Goal: Task Accomplishment & Management: Manage account settings

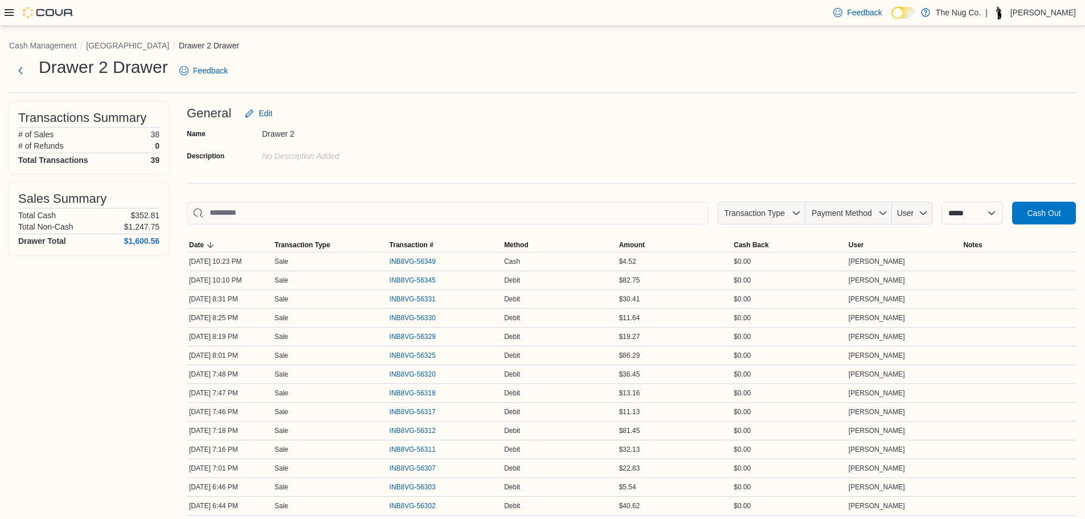
scroll to position [513, 0]
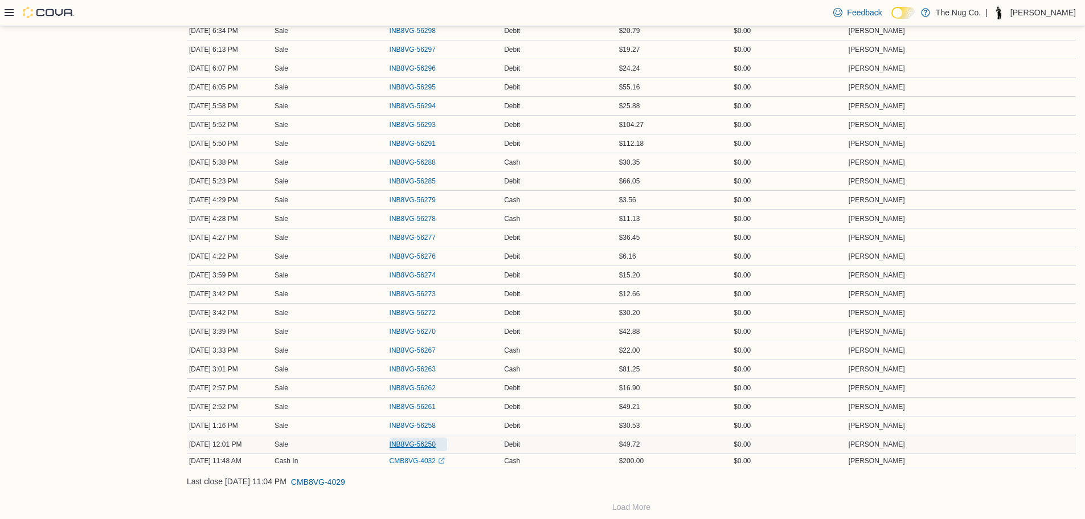
click at [418, 446] on span "INB8VG-56250" at bounding box center [413, 444] width 46 height 9
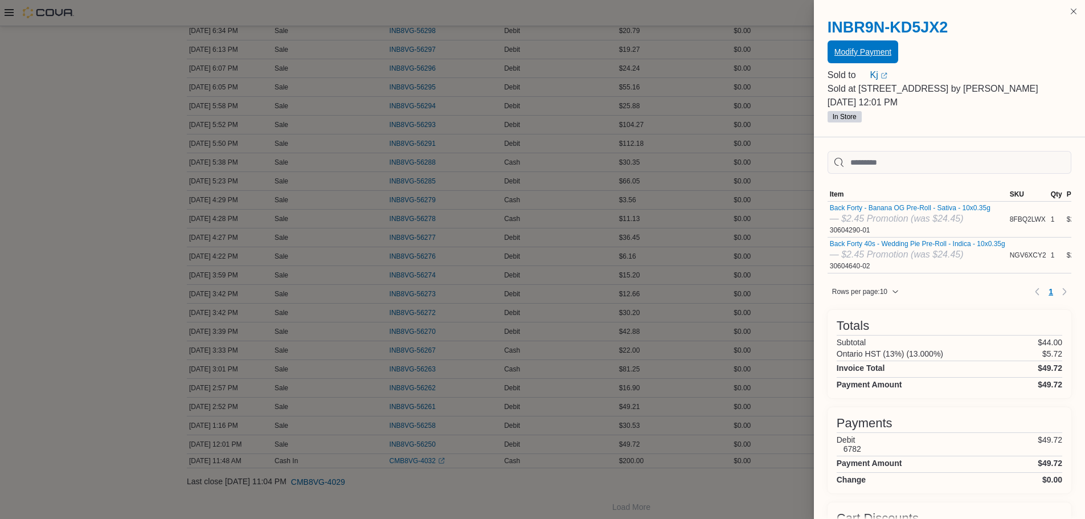
click at [840, 50] on span "Modify Payment" at bounding box center [863, 51] width 57 height 11
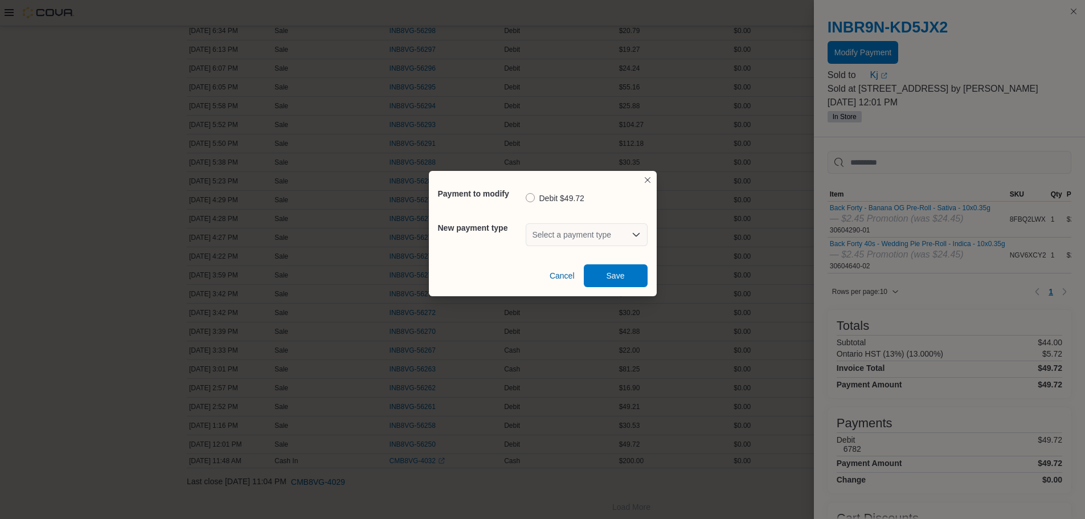
click at [561, 236] on div "Select a payment type" at bounding box center [587, 234] width 122 height 23
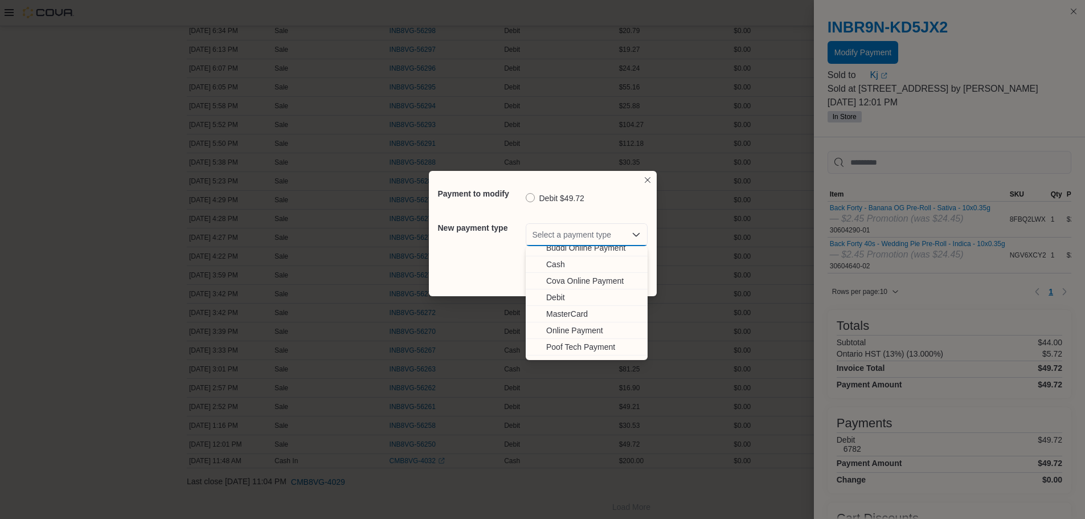
scroll to position [35, 0]
click at [554, 351] on span "Visa" at bounding box center [593, 351] width 95 height 11
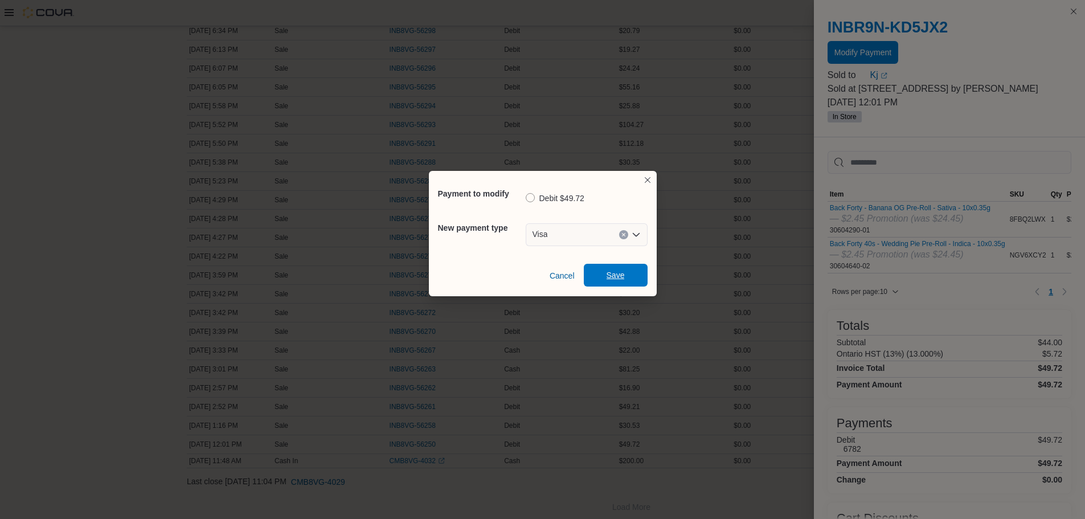
click at [623, 275] on span "Save" at bounding box center [616, 274] width 18 height 11
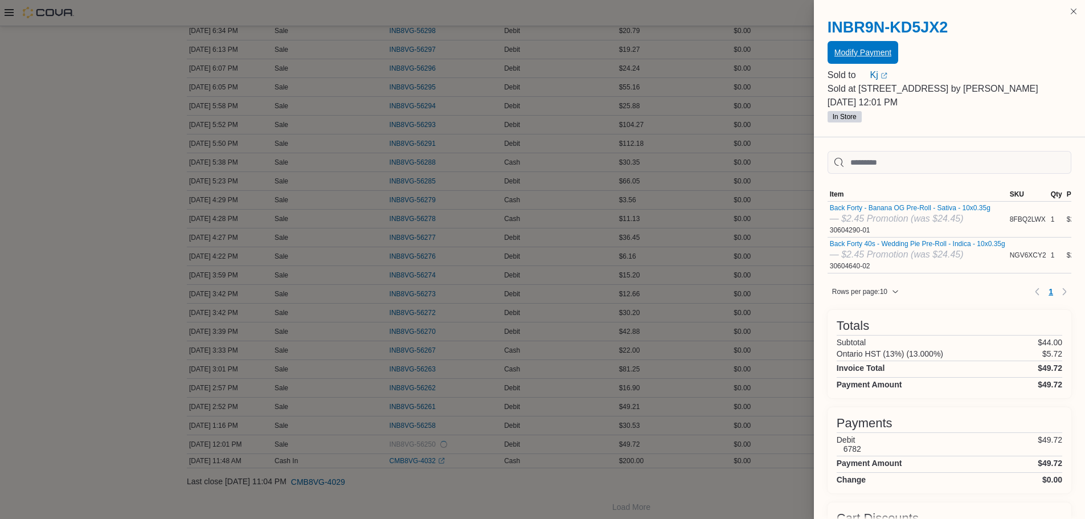
scroll to position [0, 0]
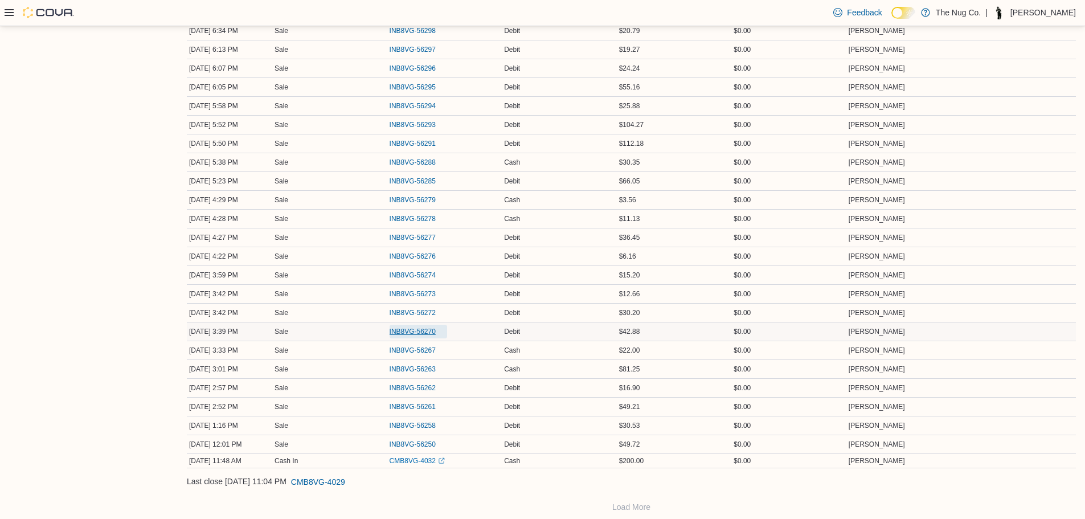
click at [417, 332] on span "INB8VG-56270" at bounding box center [413, 331] width 46 height 9
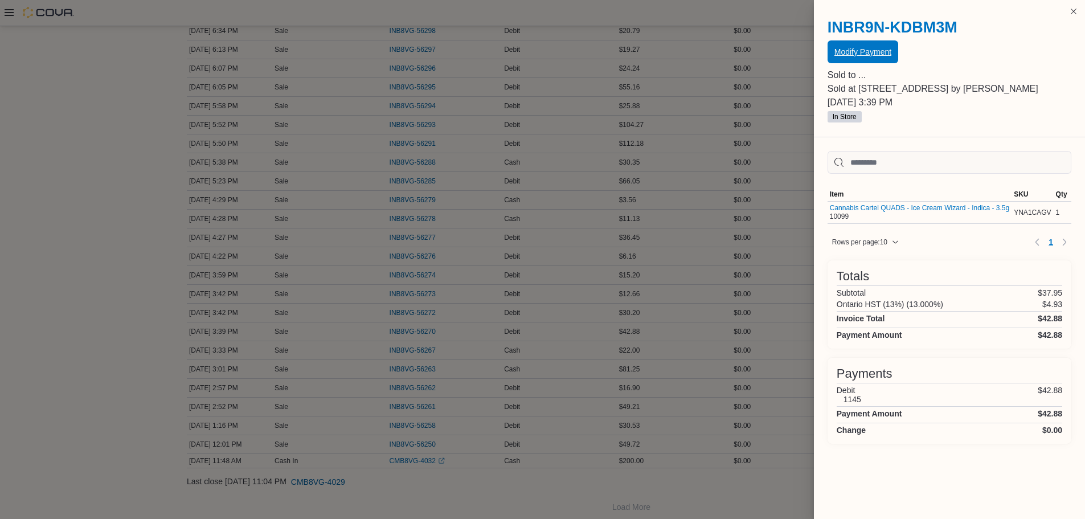
click at [848, 54] on span "Modify Payment" at bounding box center [863, 51] width 57 height 11
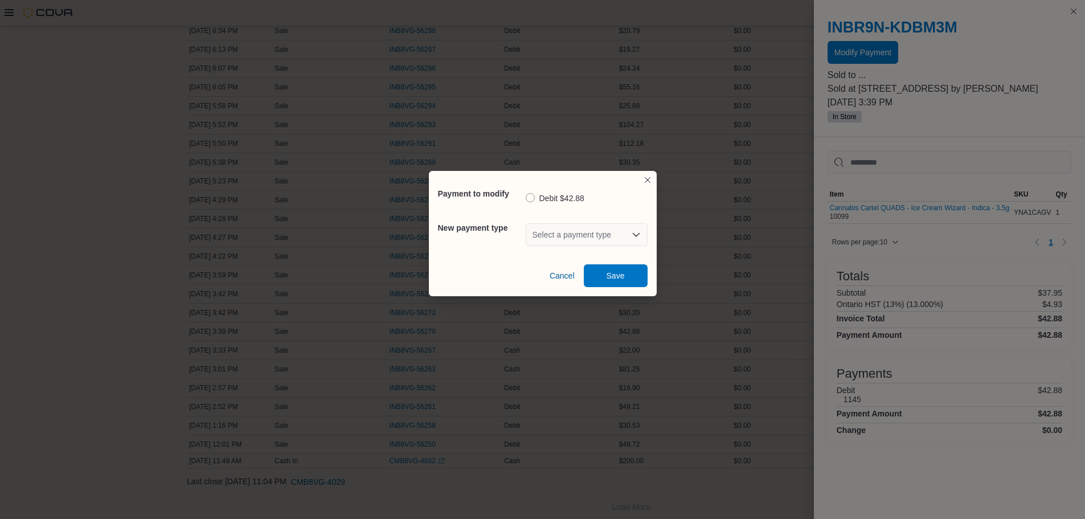
click at [562, 229] on div "Select a payment type" at bounding box center [587, 234] width 122 height 23
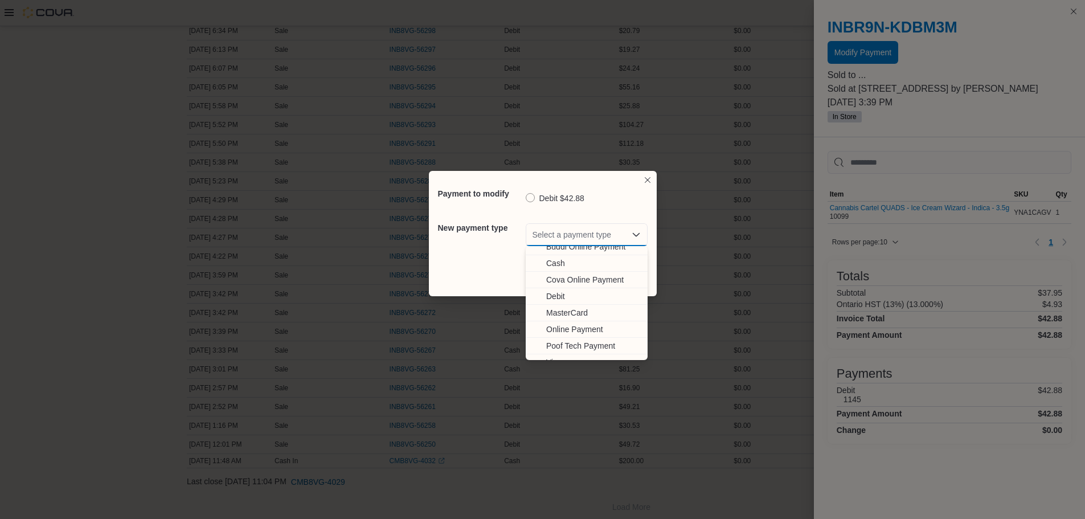
scroll to position [35, 0]
click at [553, 353] on span "Visa" at bounding box center [593, 351] width 95 height 11
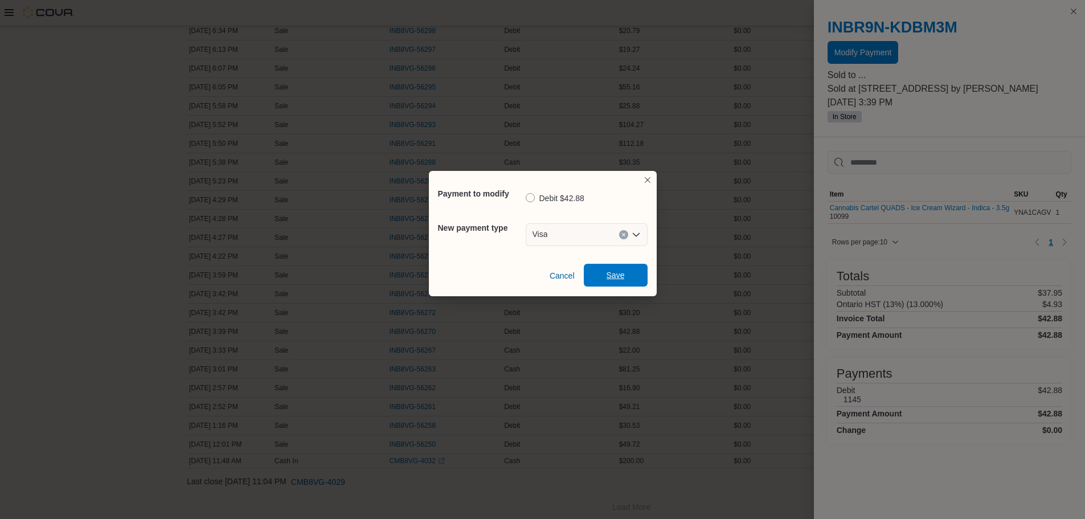
click at [618, 279] on span "Save" at bounding box center [616, 274] width 18 height 11
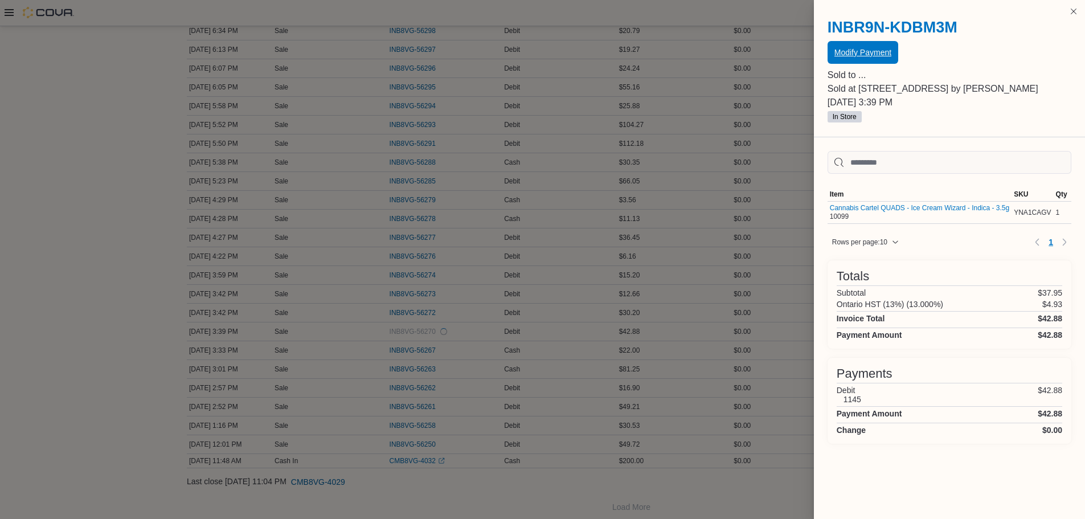
scroll to position [0, 0]
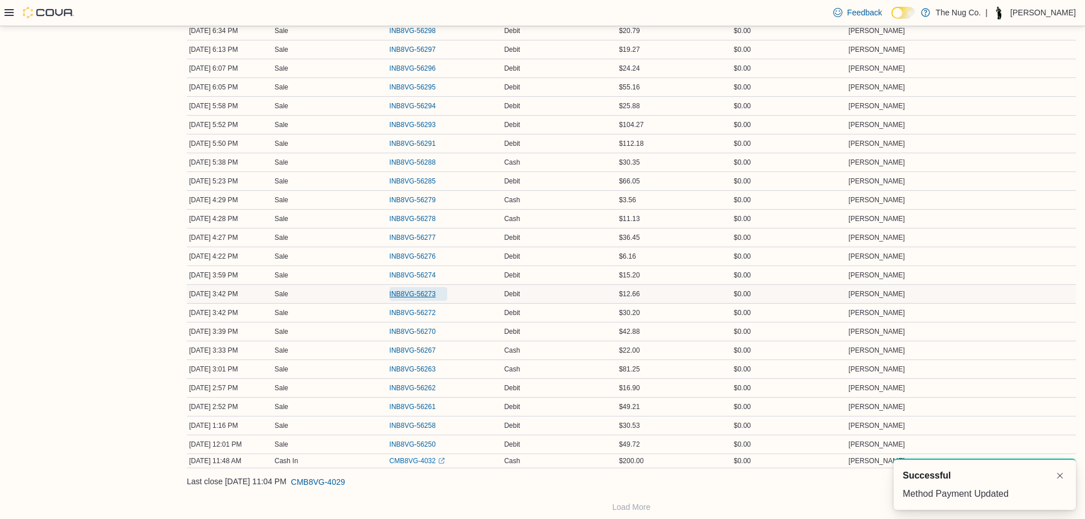
click at [402, 295] on span "INB8VG-56273" at bounding box center [413, 293] width 46 height 9
click at [405, 312] on span "INB8VG-56272" at bounding box center [413, 312] width 46 height 9
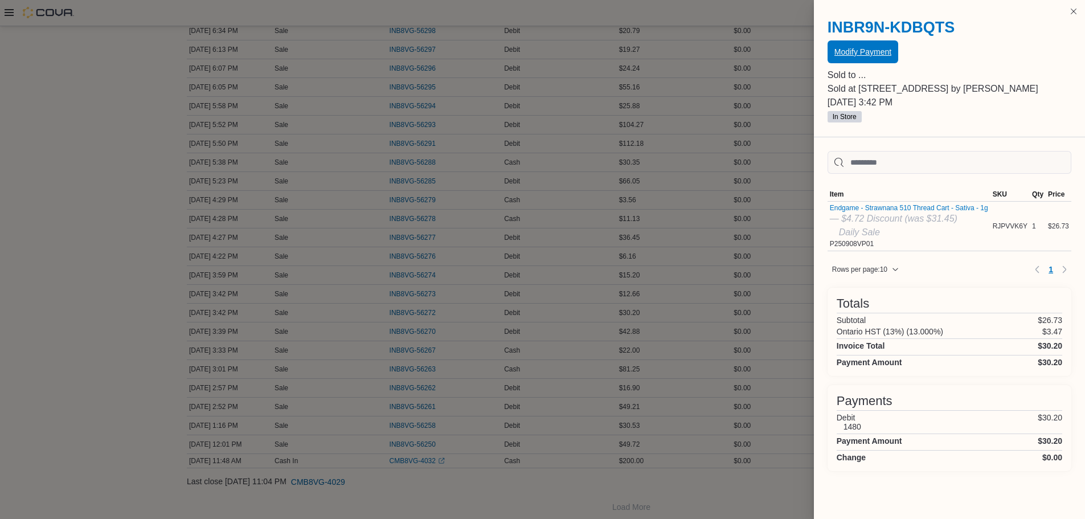
click at [847, 54] on span "Modify Payment" at bounding box center [863, 51] width 57 height 11
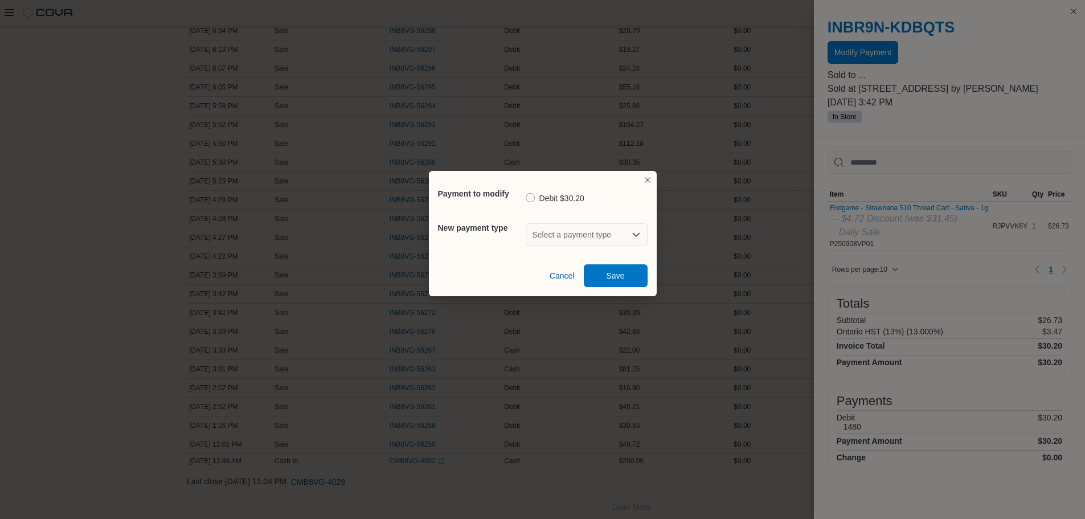
click at [576, 240] on div "Select a payment type" at bounding box center [587, 234] width 122 height 23
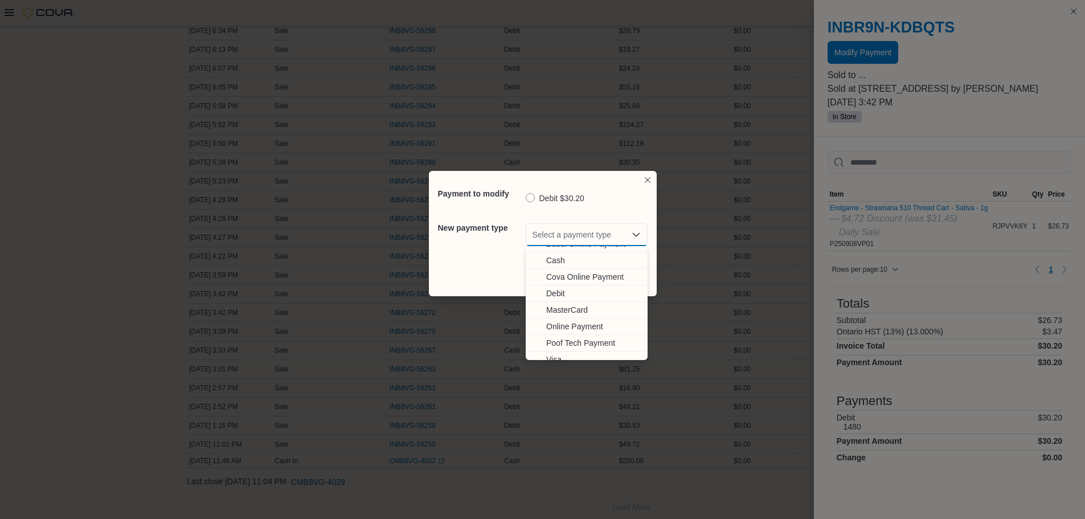
scroll to position [35, 0]
click at [560, 350] on span "Visa" at bounding box center [593, 351] width 95 height 11
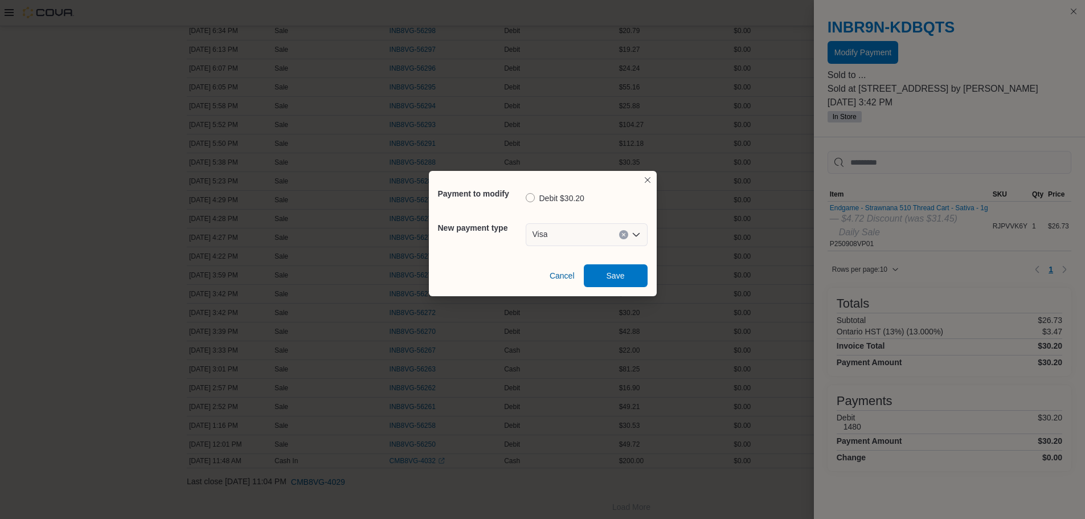
click at [610, 263] on div "Cancel Save" at bounding box center [543, 271] width 210 height 32
click at [611, 268] on span "Save" at bounding box center [616, 275] width 50 height 23
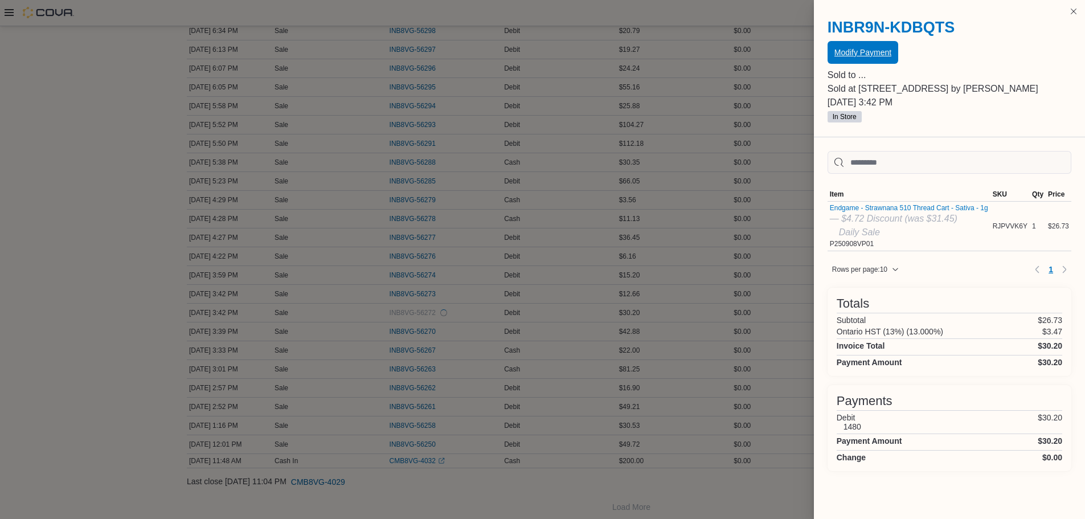
scroll to position [0, 0]
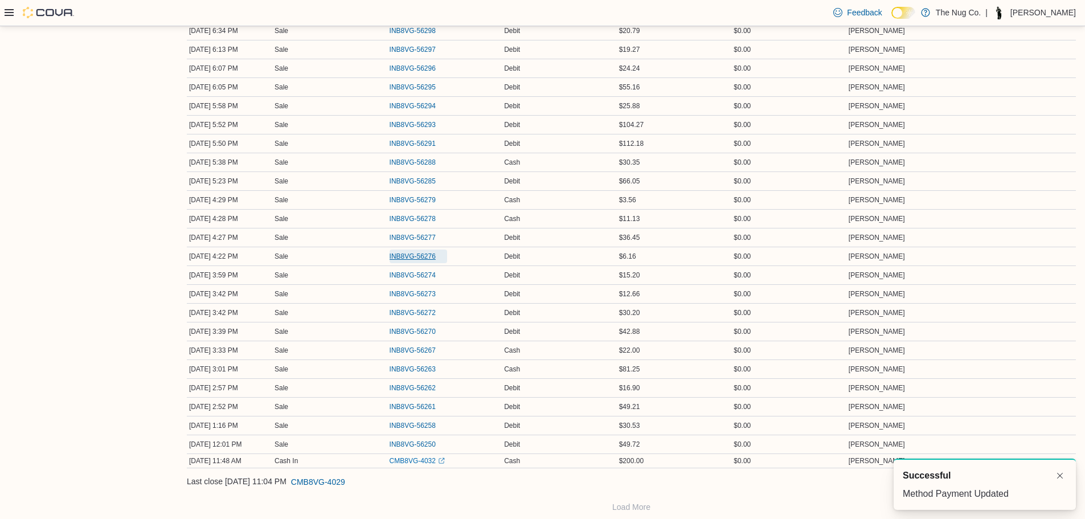
click at [417, 257] on span "INB8VG-56276" at bounding box center [413, 256] width 46 height 9
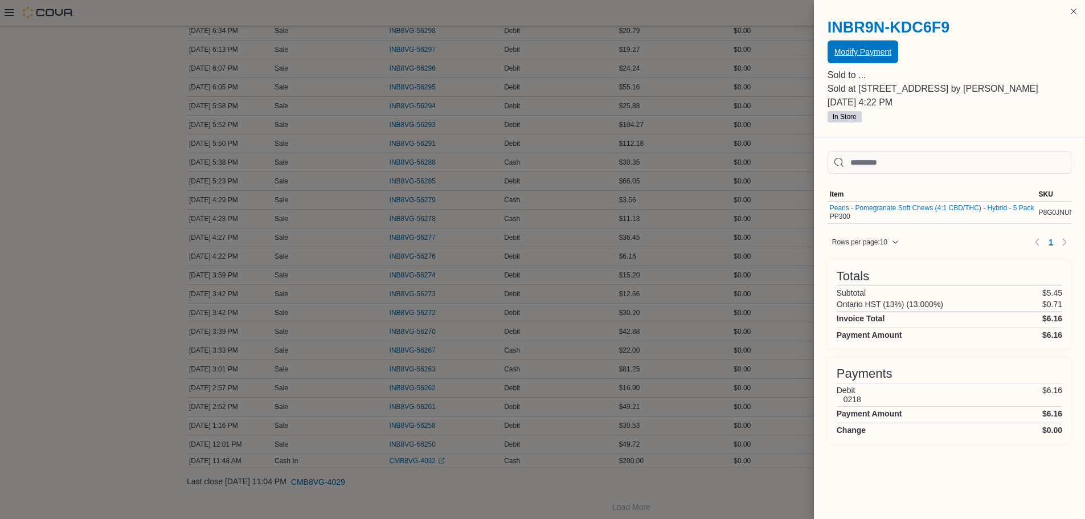
click at [844, 47] on span "Modify Payment" at bounding box center [863, 51] width 57 height 23
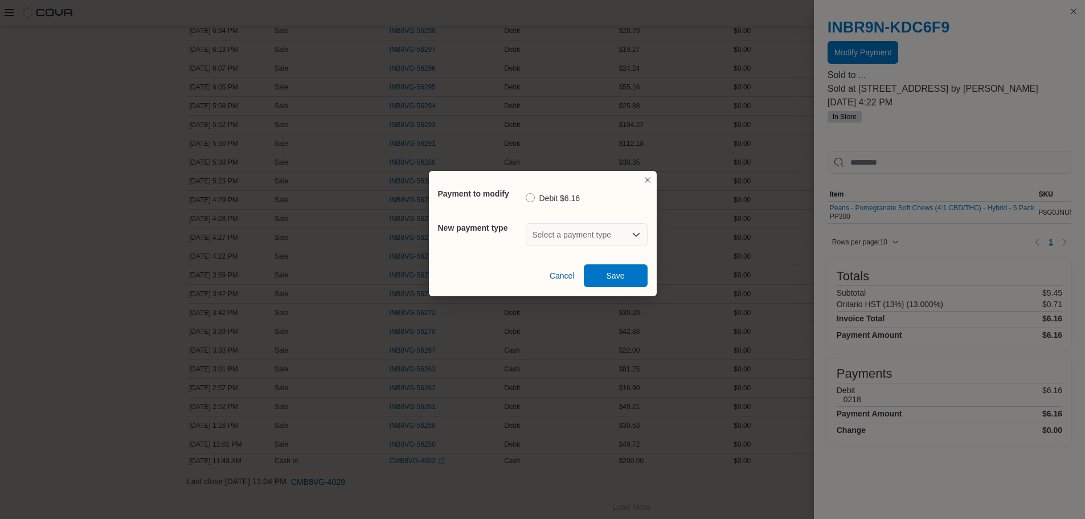
click at [586, 238] on div "Select a payment type" at bounding box center [587, 234] width 122 height 23
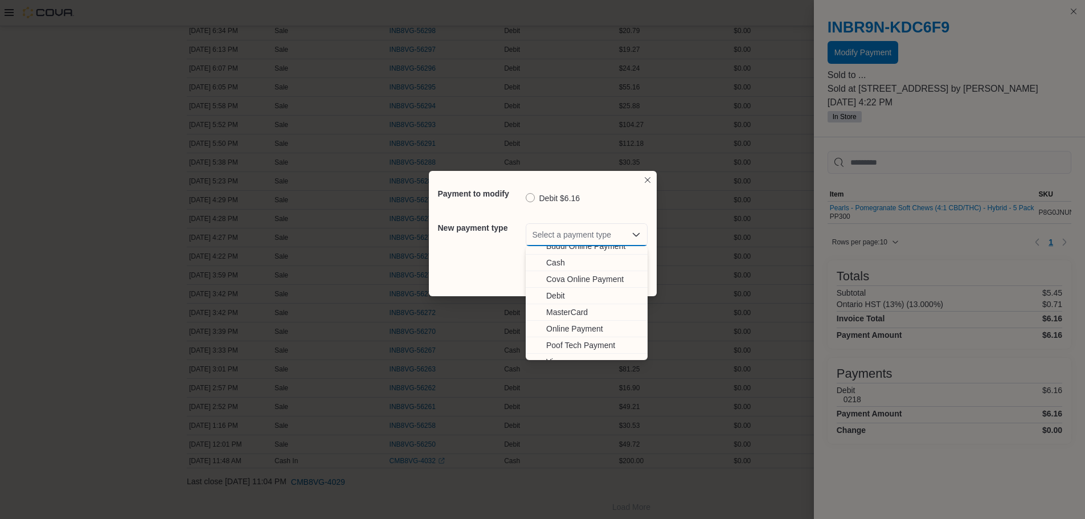
scroll to position [35, 0]
click at [549, 345] on button "Visa" at bounding box center [587, 351] width 122 height 17
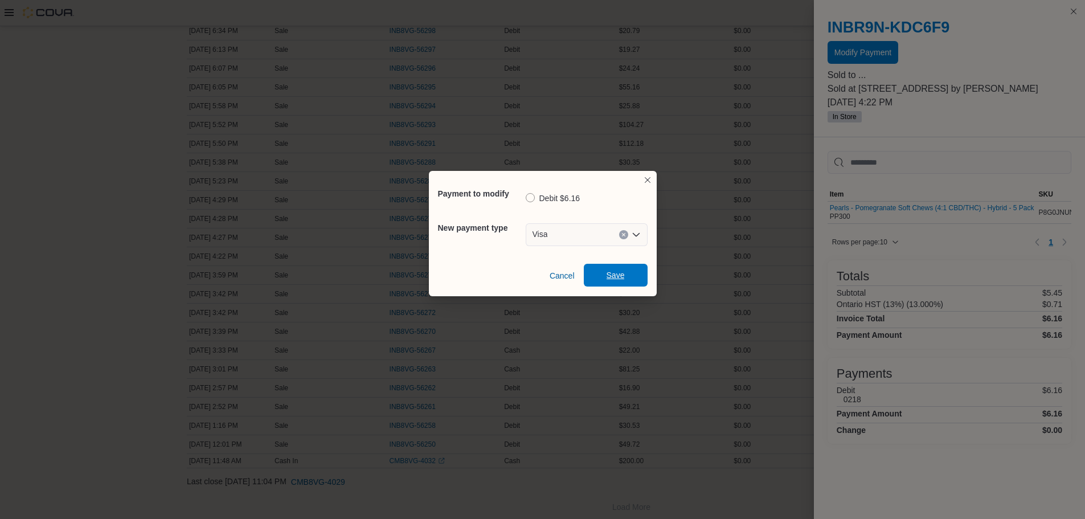
click at [604, 280] on span "Save" at bounding box center [616, 275] width 50 height 23
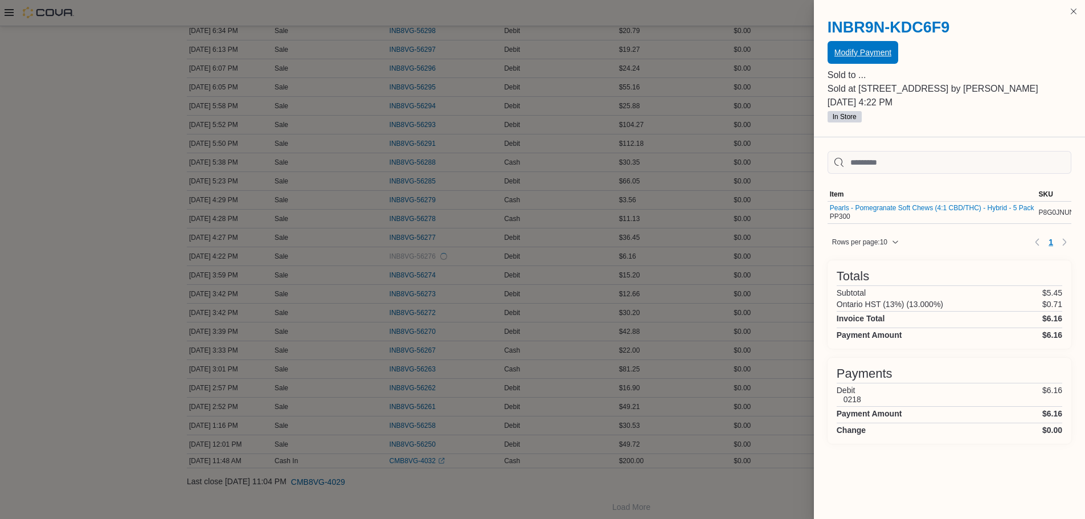
scroll to position [0, 0]
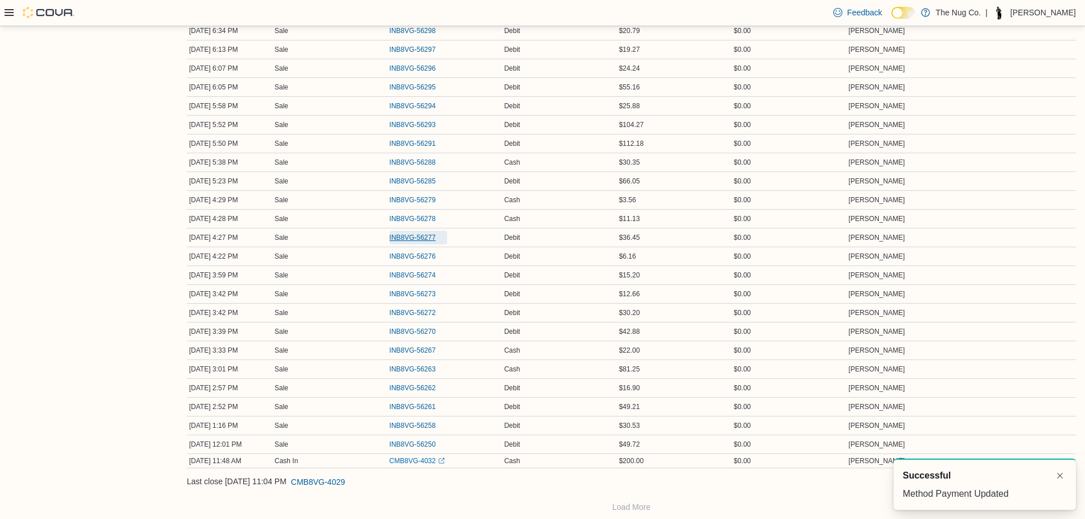
click at [406, 238] on span "INB8VG-56277" at bounding box center [413, 237] width 46 height 9
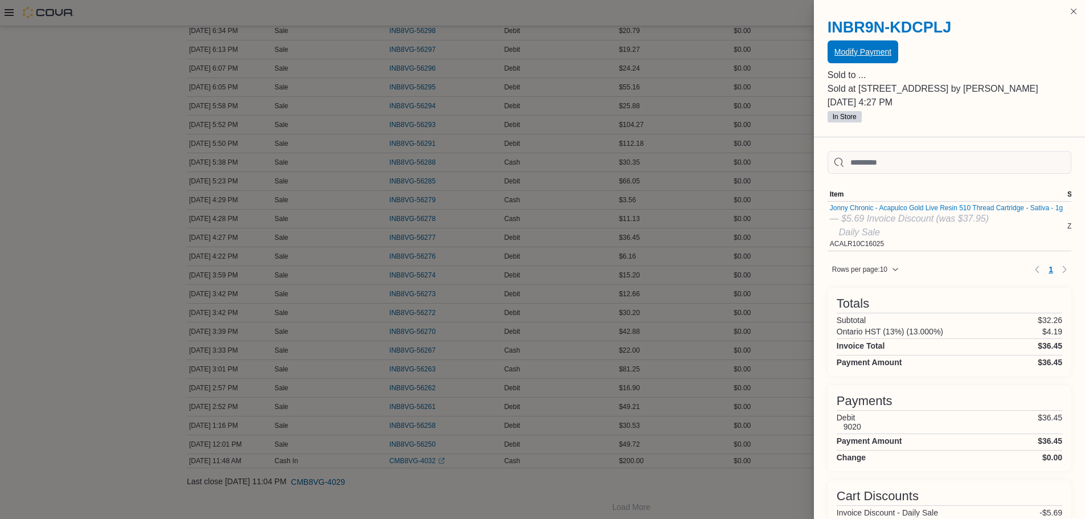
click at [841, 51] on span "Modify Payment" at bounding box center [863, 51] width 57 height 11
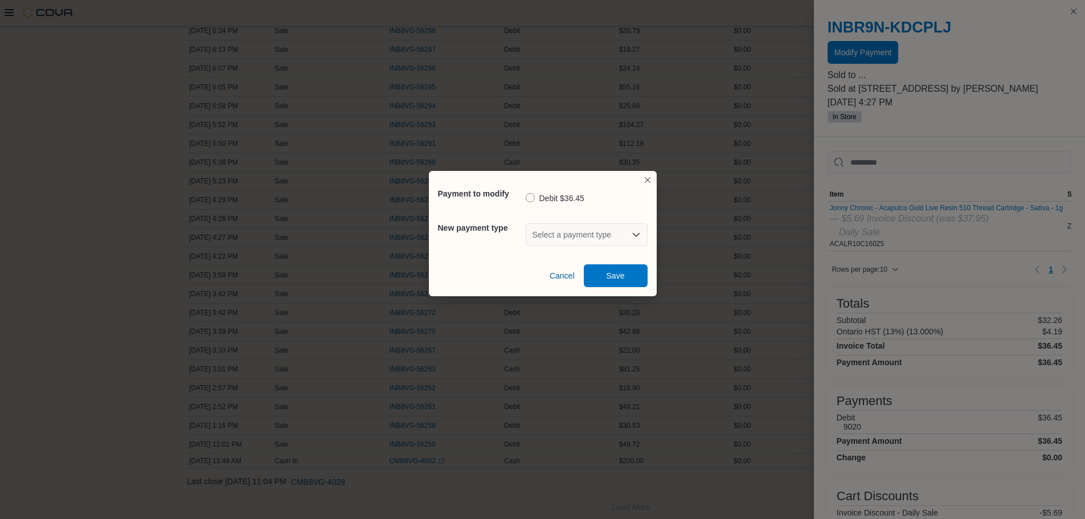
click at [571, 231] on div "Select a payment type" at bounding box center [587, 234] width 122 height 23
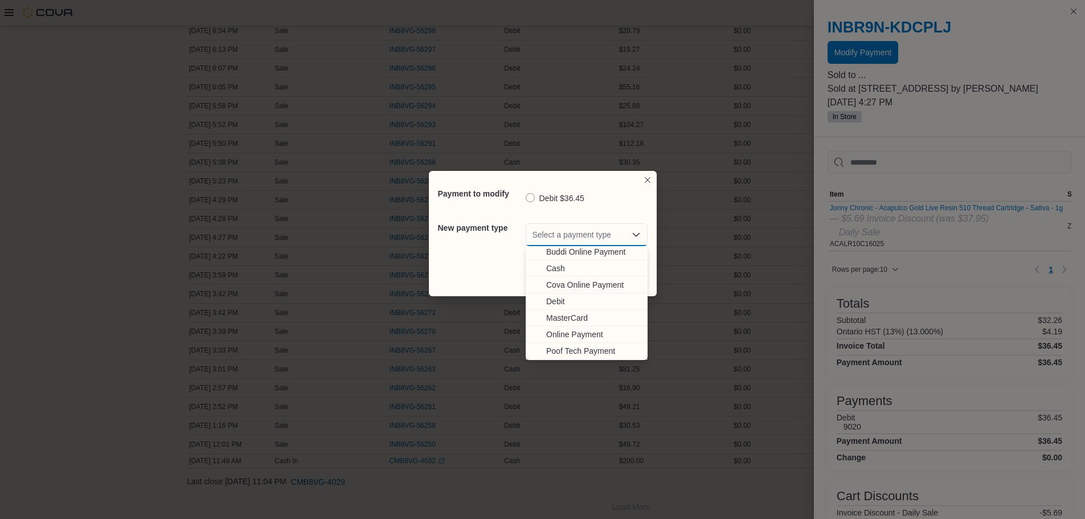
scroll to position [35, 0]
click at [558, 351] on span "Visa" at bounding box center [593, 351] width 95 height 11
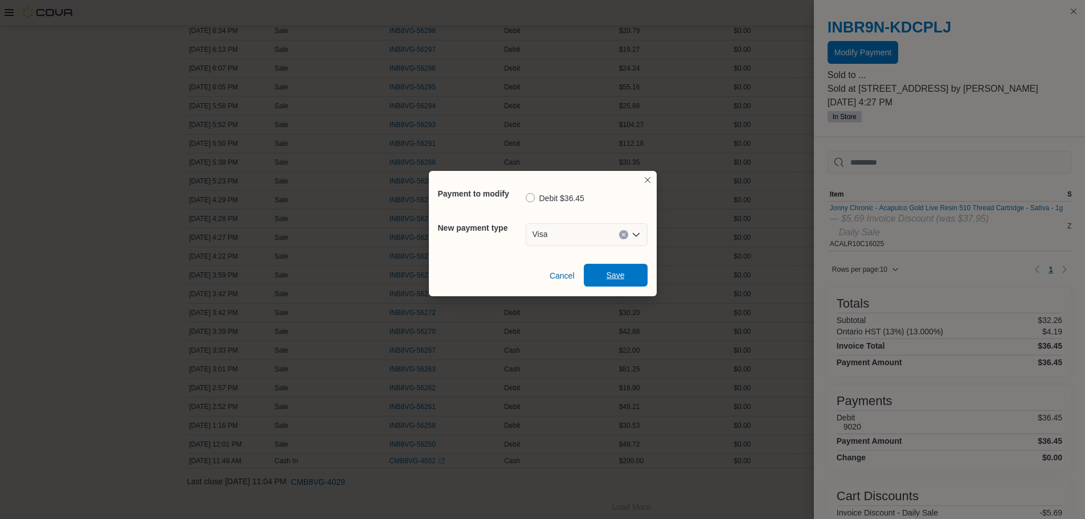
click at [620, 268] on span "Save" at bounding box center [616, 275] width 50 height 23
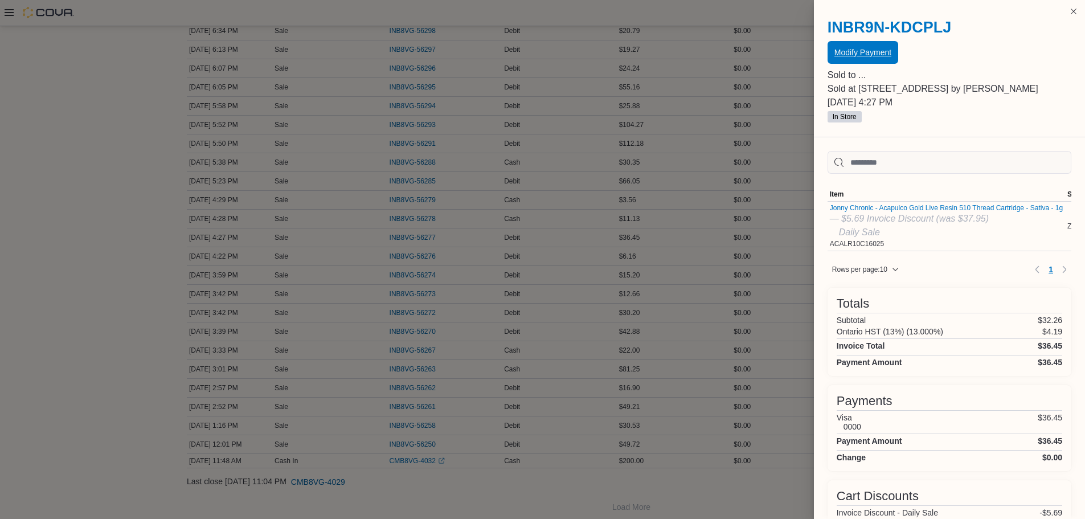
scroll to position [456, 0]
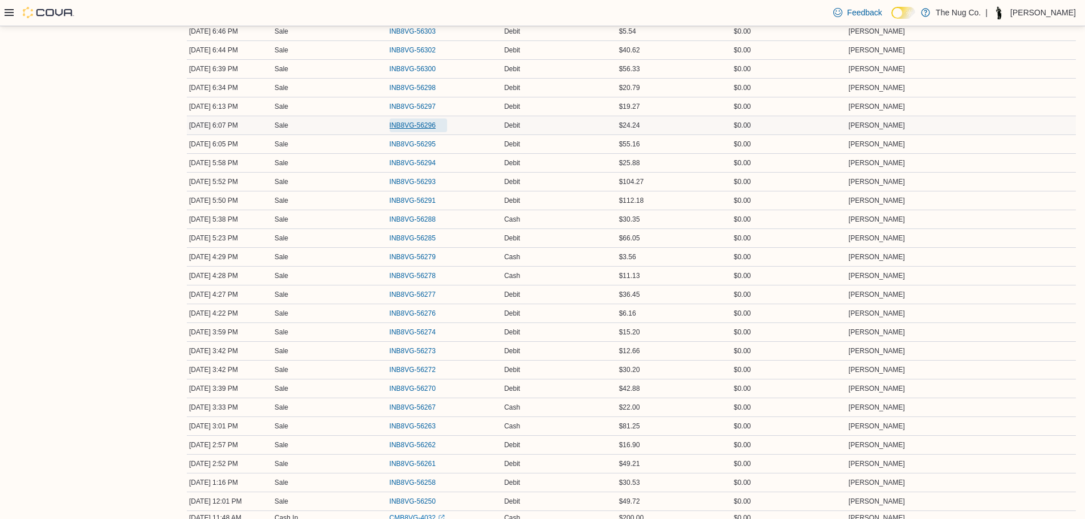
click at [419, 128] on span "INB8VG-56296" at bounding box center [413, 125] width 46 height 9
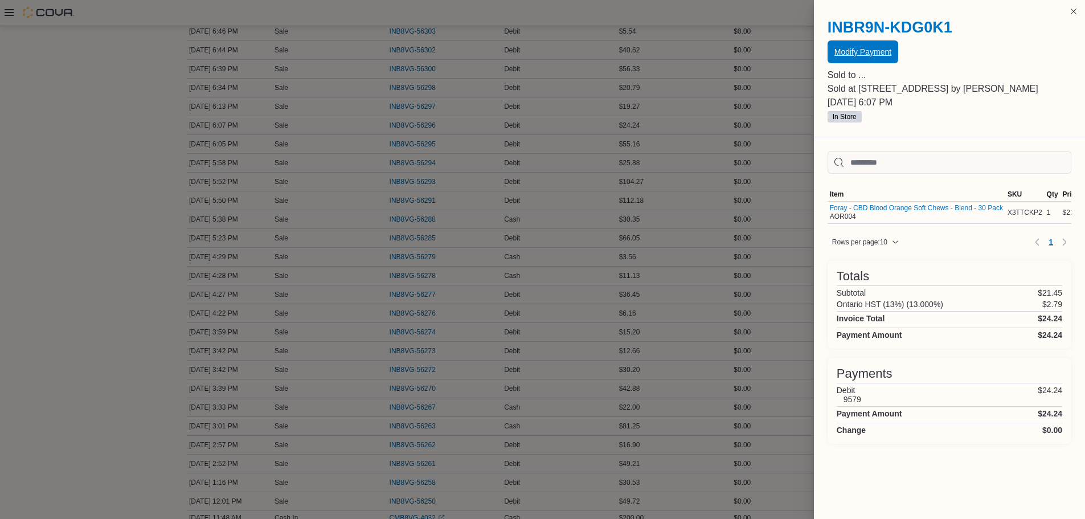
click at [851, 48] on span "Modify Payment" at bounding box center [863, 51] width 57 height 11
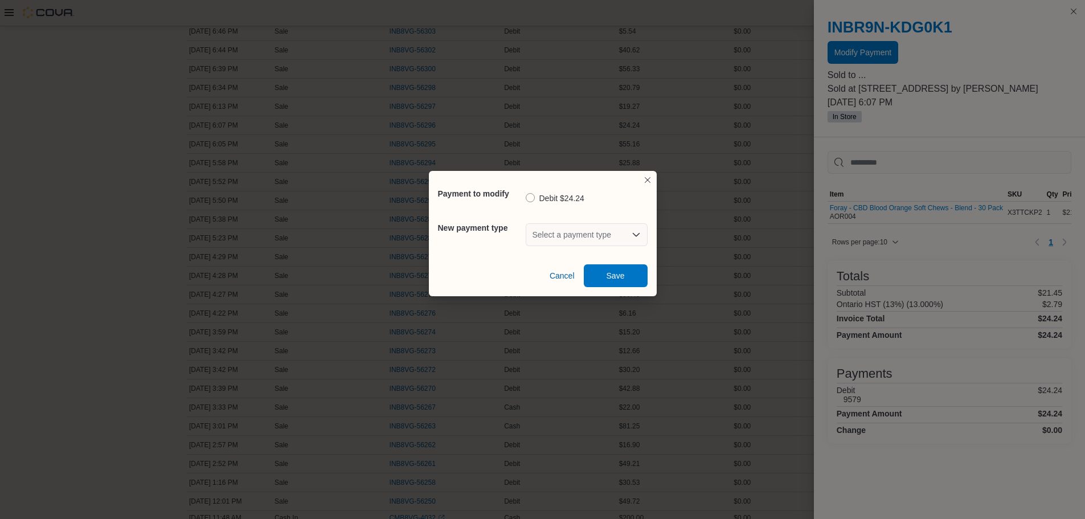
click at [554, 240] on div "Select a payment type" at bounding box center [587, 234] width 122 height 23
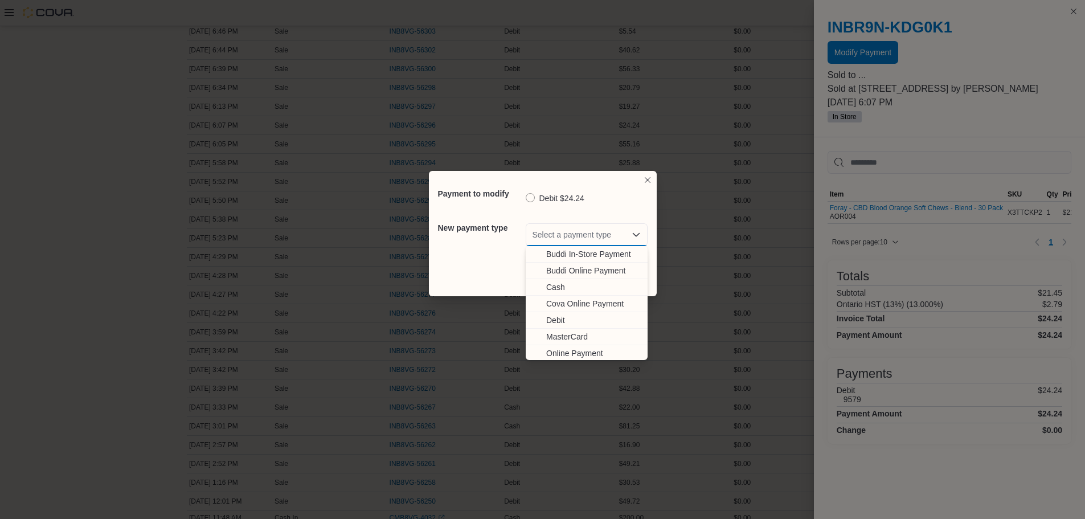
scroll to position [35, 0]
click at [563, 353] on span "Visa" at bounding box center [593, 351] width 95 height 11
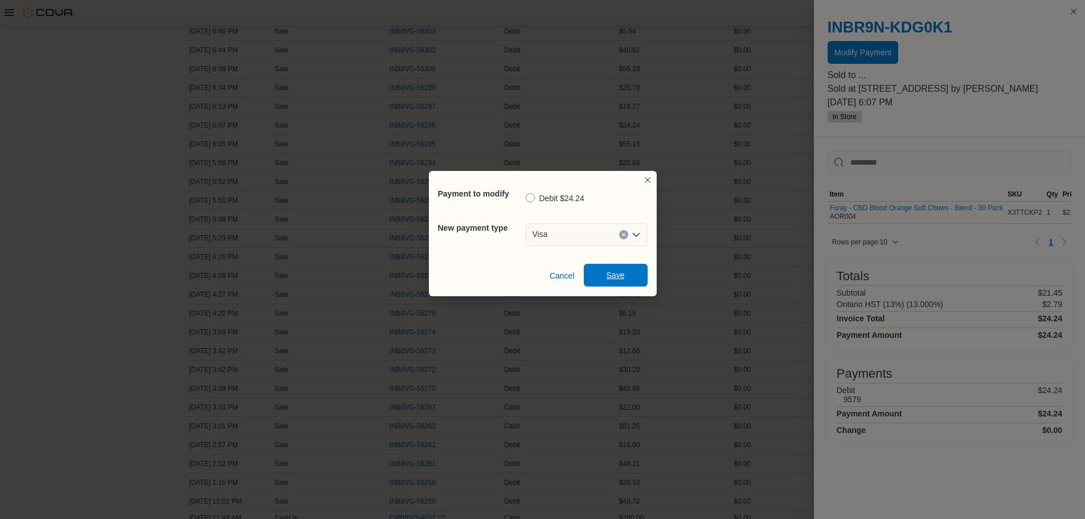
click at [613, 280] on span "Save" at bounding box center [616, 274] width 18 height 11
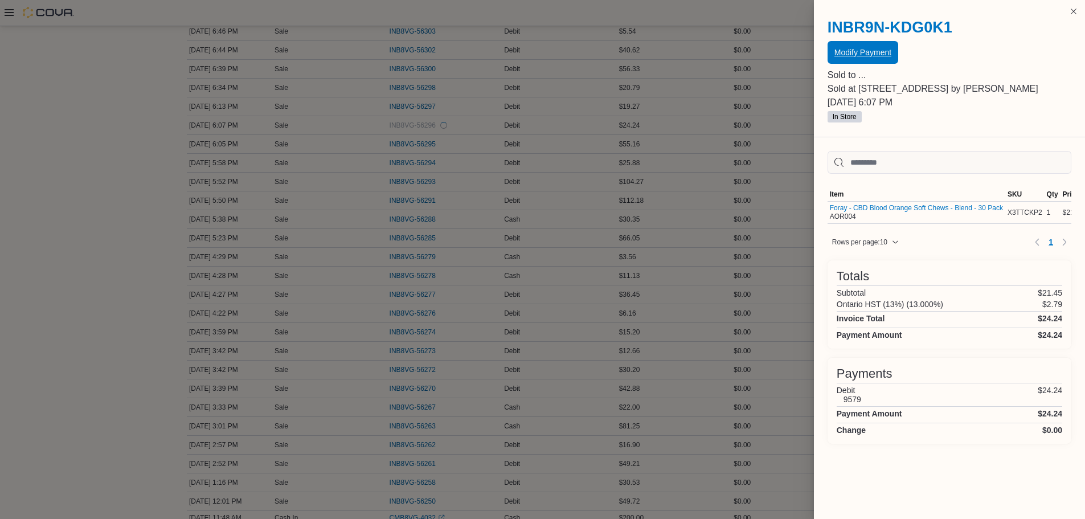
scroll to position [0, 0]
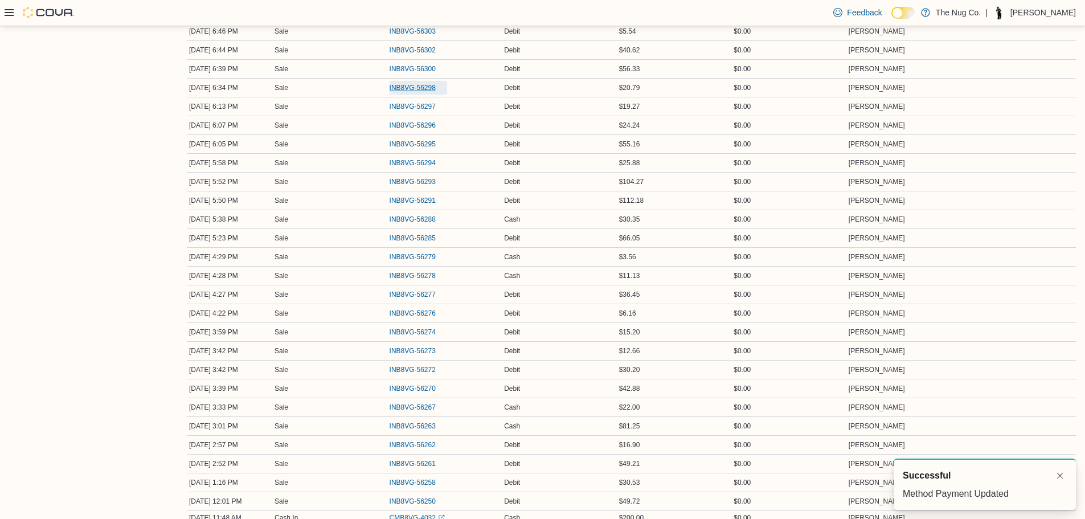
click at [422, 88] on span "INB8VG-56298" at bounding box center [413, 87] width 46 height 9
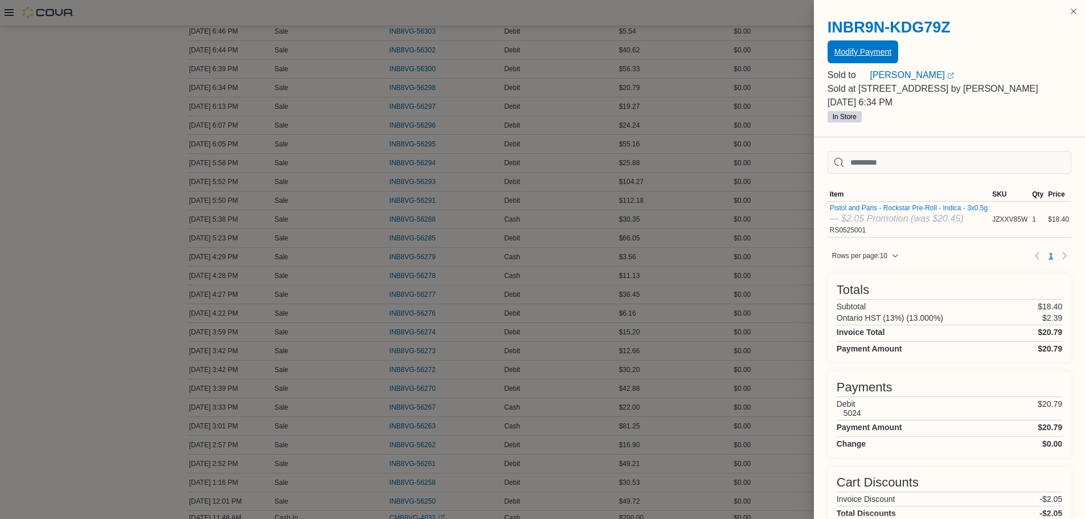
click at [838, 54] on span "Modify Payment" at bounding box center [863, 51] width 57 height 11
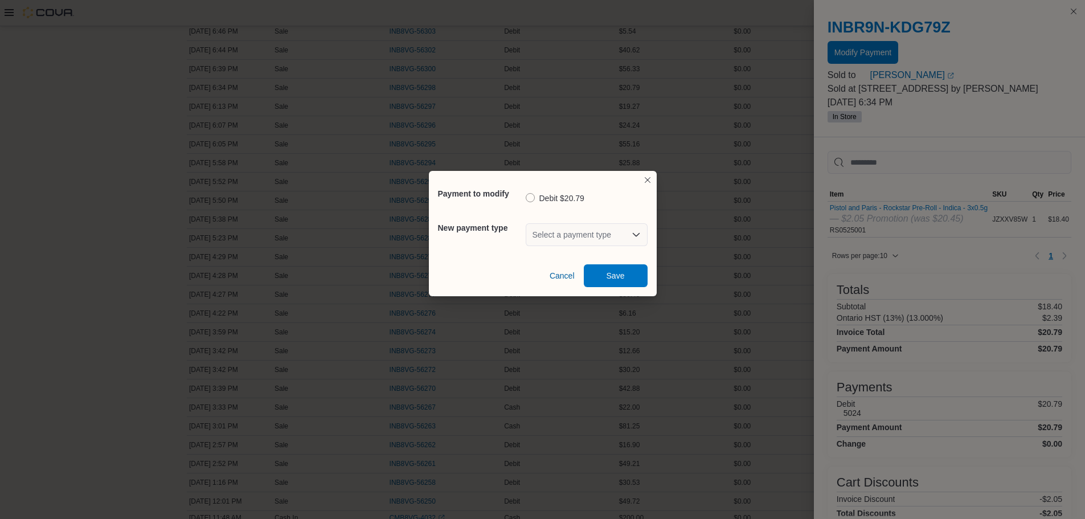
click at [604, 231] on div "Select a payment type" at bounding box center [587, 234] width 122 height 23
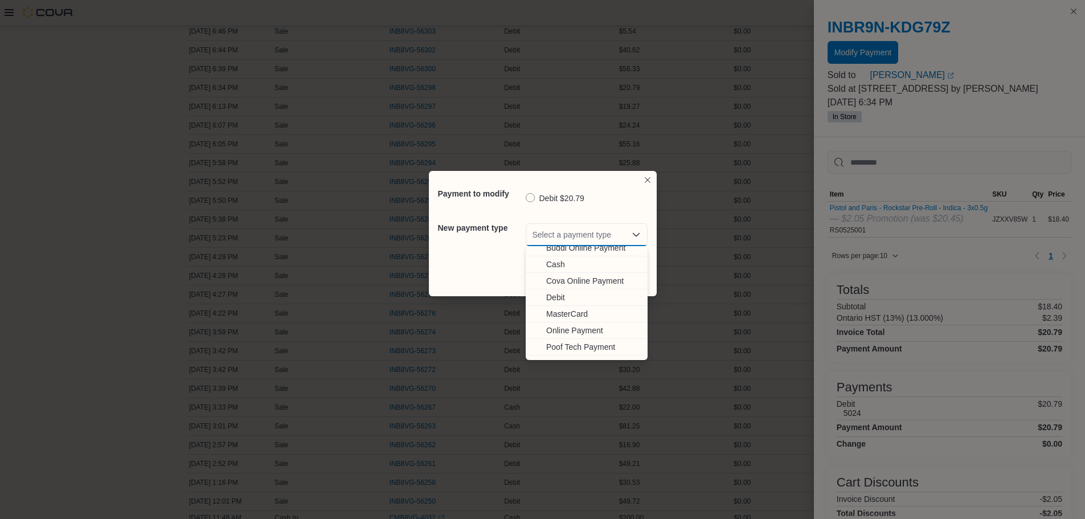
scroll to position [35, 0]
click at [566, 347] on span "Visa" at bounding box center [593, 351] width 95 height 11
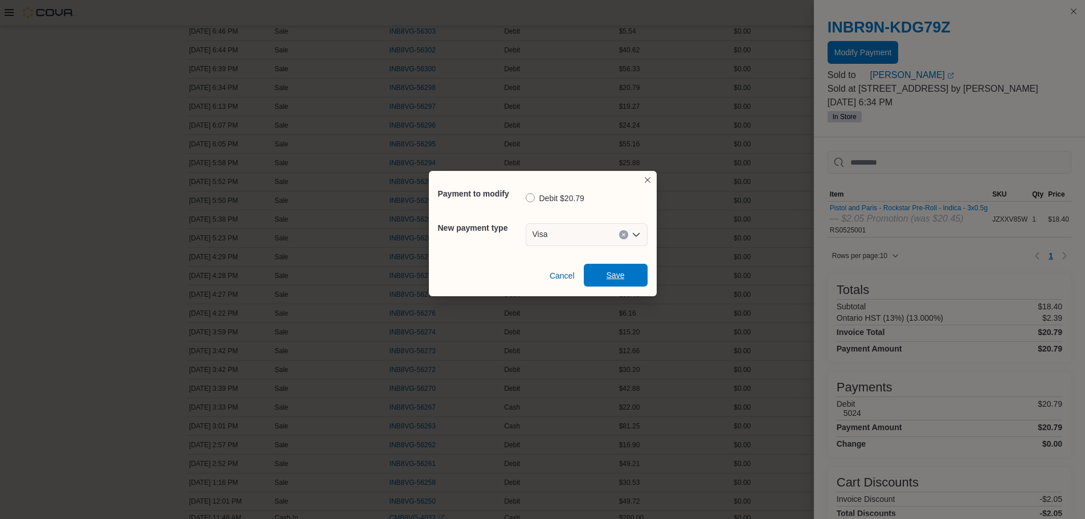
click at [591, 282] on span "Save" at bounding box center [616, 275] width 50 height 23
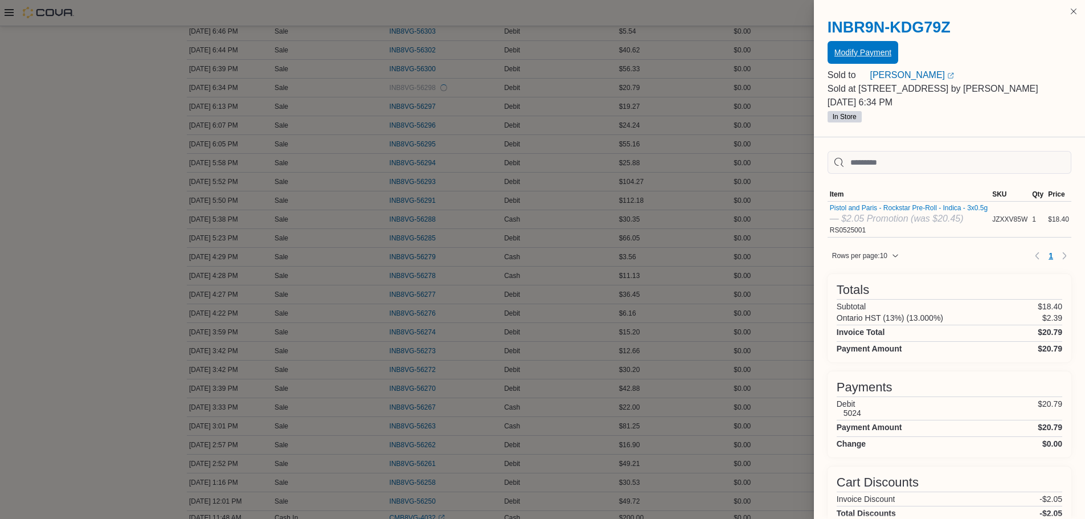
scroll to position [0, 0]
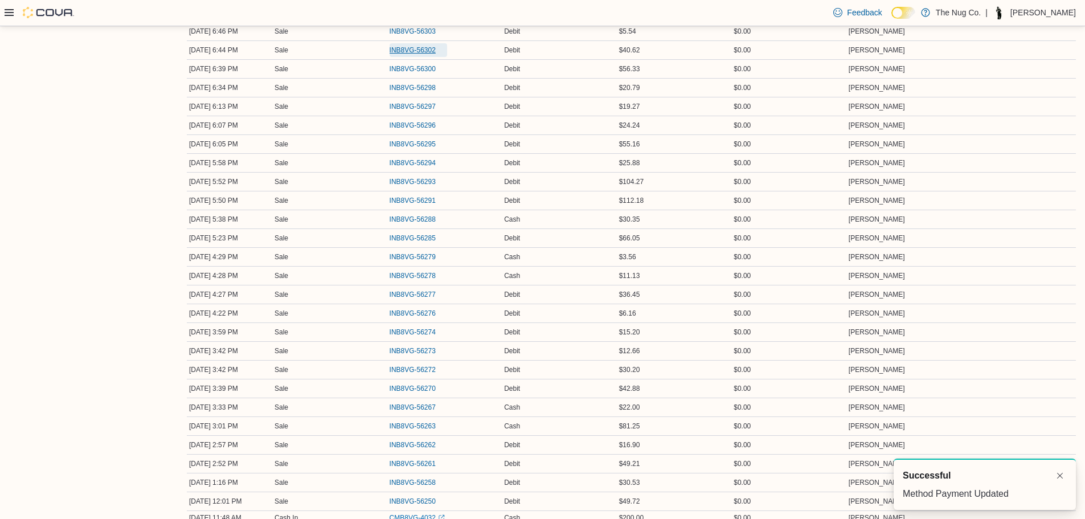
click at [434, 56] on span "INB8VG-56302" at bounding box center [419, 50] width 58 height 14
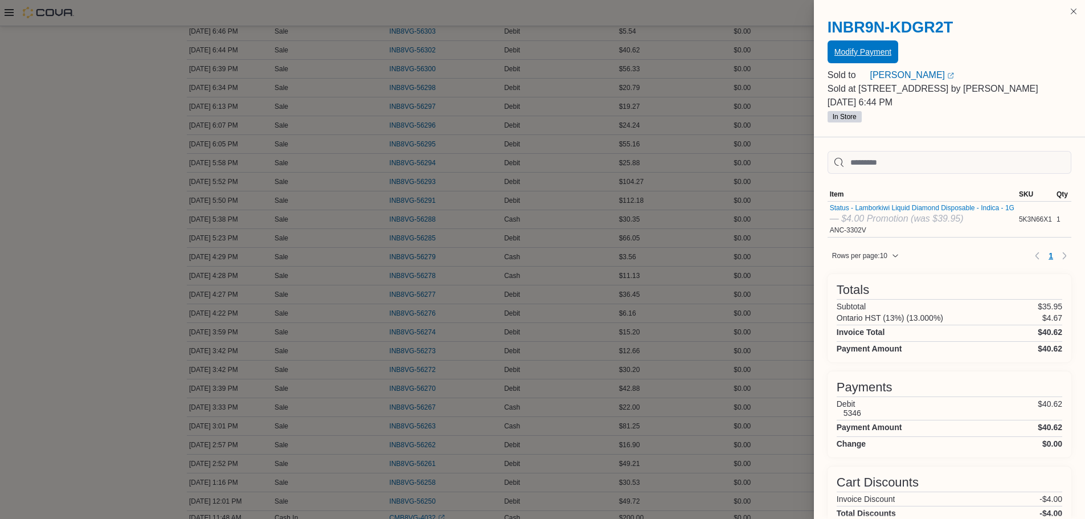
click at [858, 48] on span "Modify Payment" at bounding box center [863, 51] width 57 height 11
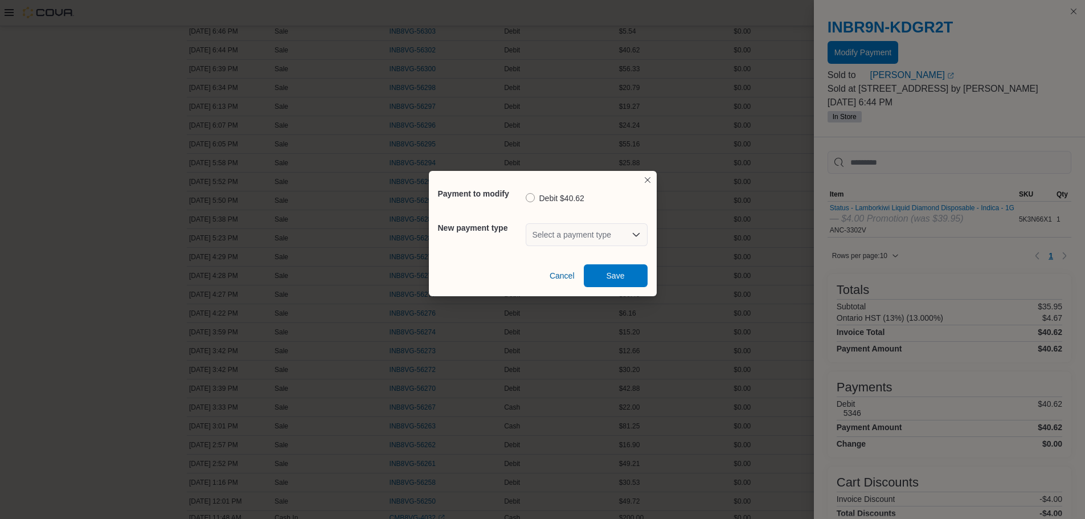
click at [573, 253] on div "New payment type Select a payment type" at bounding box center [543, 234] width 210 height 41
click at [571, 241] on div "Select a payment type" at bounding box center [587, 234] width 122 height 23
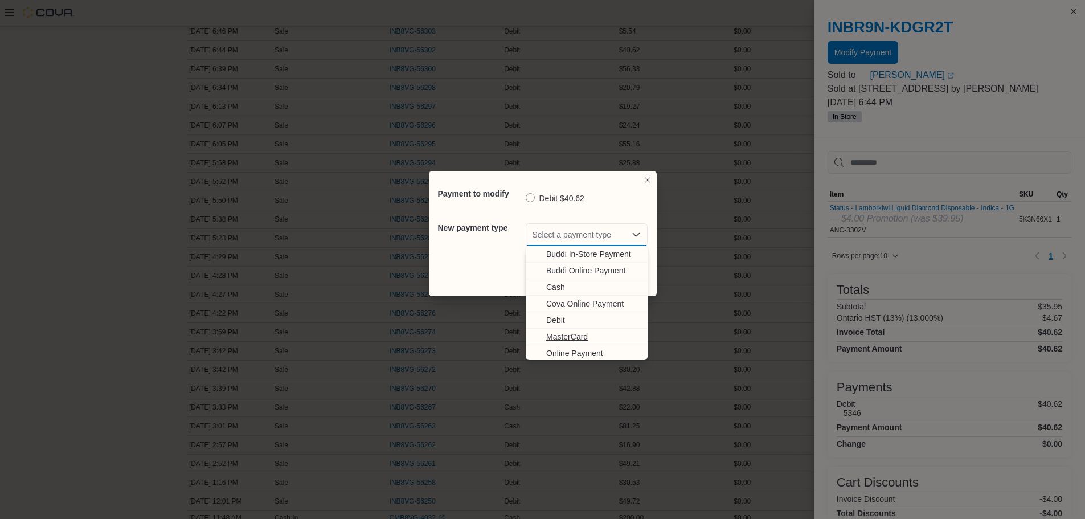
click at [582, 335] on span "MasterCard" at bounding box center [593, 336] width 95 height 11
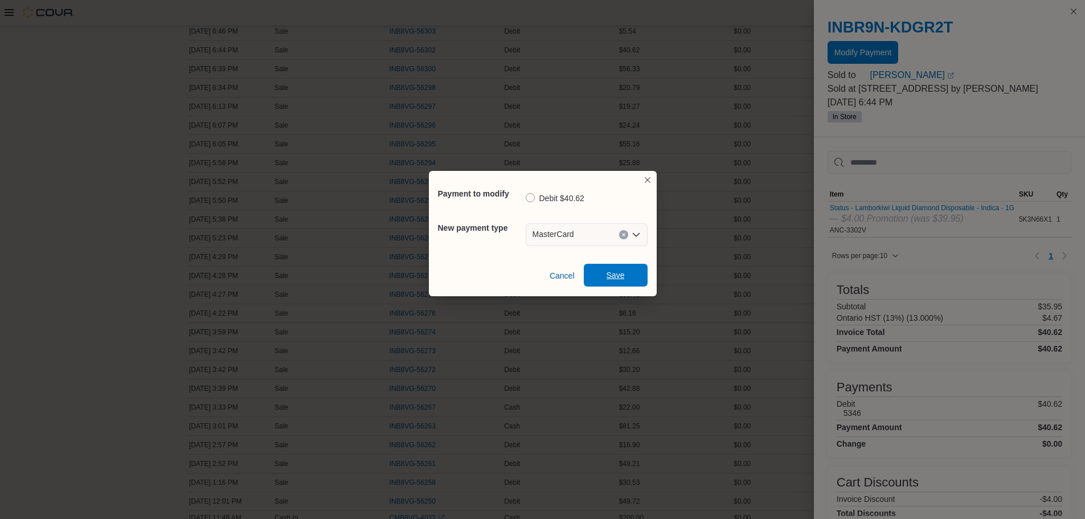
click at [618, 283] on span "Save" at bounding box center [616, 275] width 50 height 23
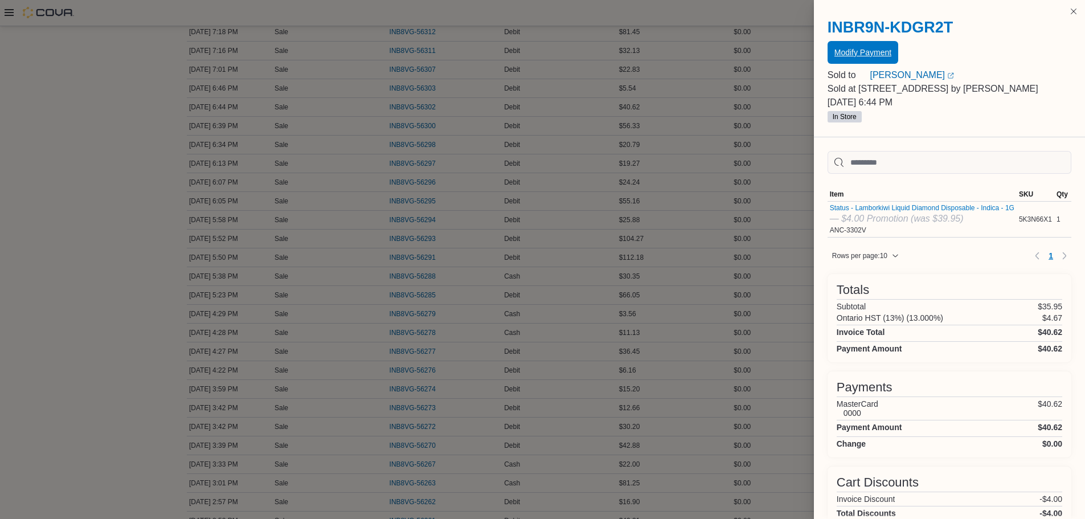
scroll to position [342, 0]
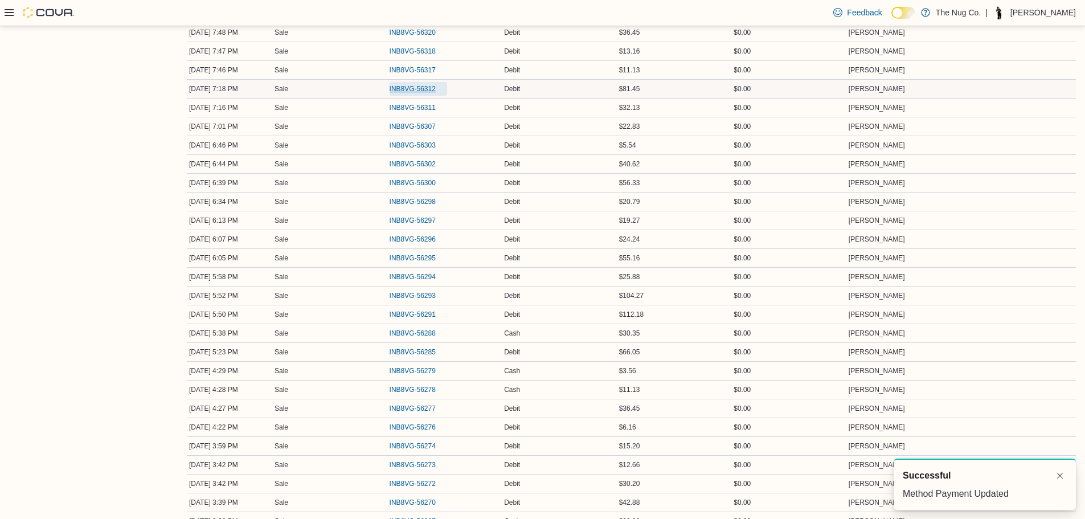
click at [423, 89] on span "INB8VG-56312" at bounding box center [413, 88] width 46 height 9
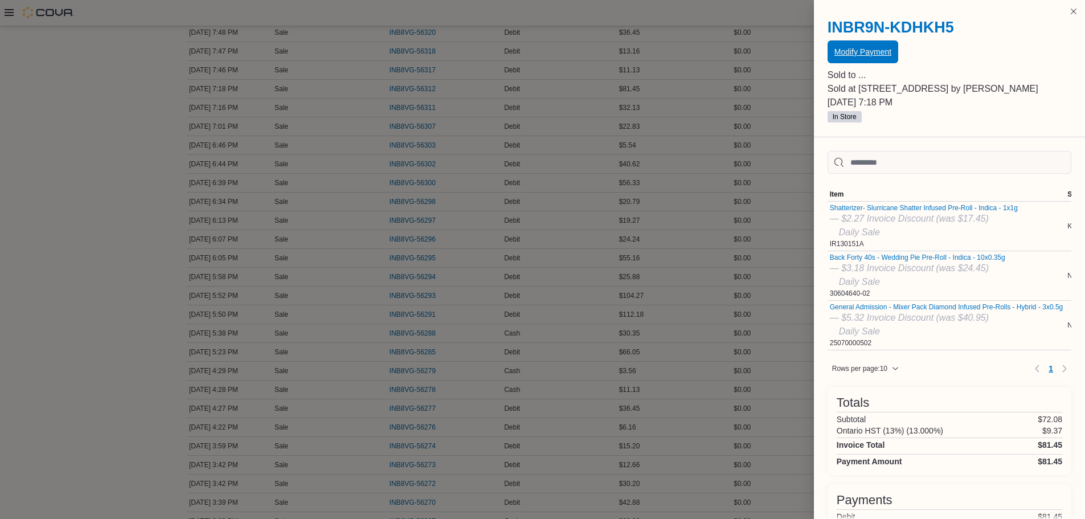
click at [845, 62] on span "Modify Payment" at bounding box center [863, 51] width 57 height 23
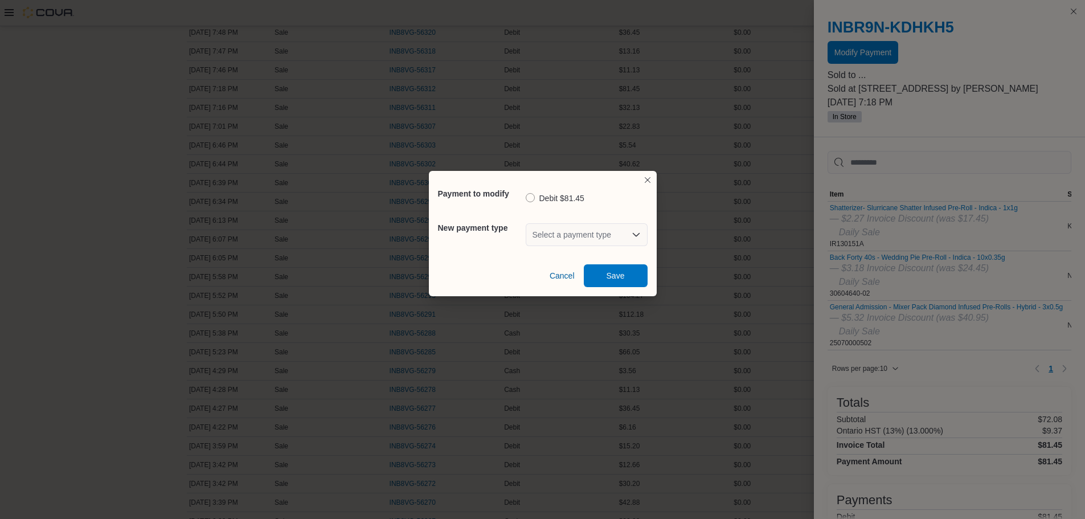
click at [629, 215] on div "Payment to modify Debit $81.45 New payment type Select a payment type Cancel Sa…" at bounding box center [543, 233] width 228 height 125
click at [626, 228] on div "Select a payment type" at bounding box center [587, 234] width 122 height 23
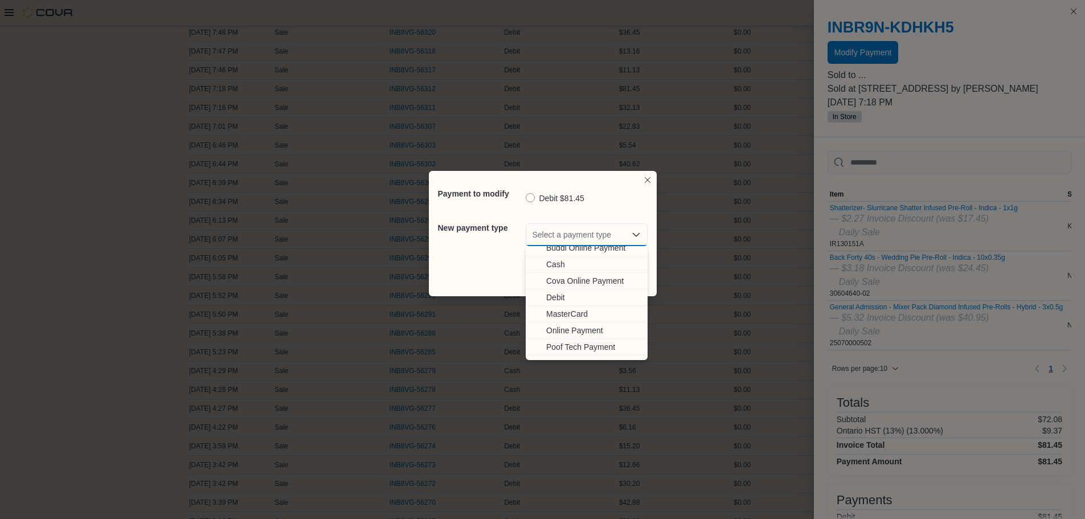
scroll to position [35, 0]
click at [575, 357] on span "Visa" at bounding box center [593, 351] width 95 height 11
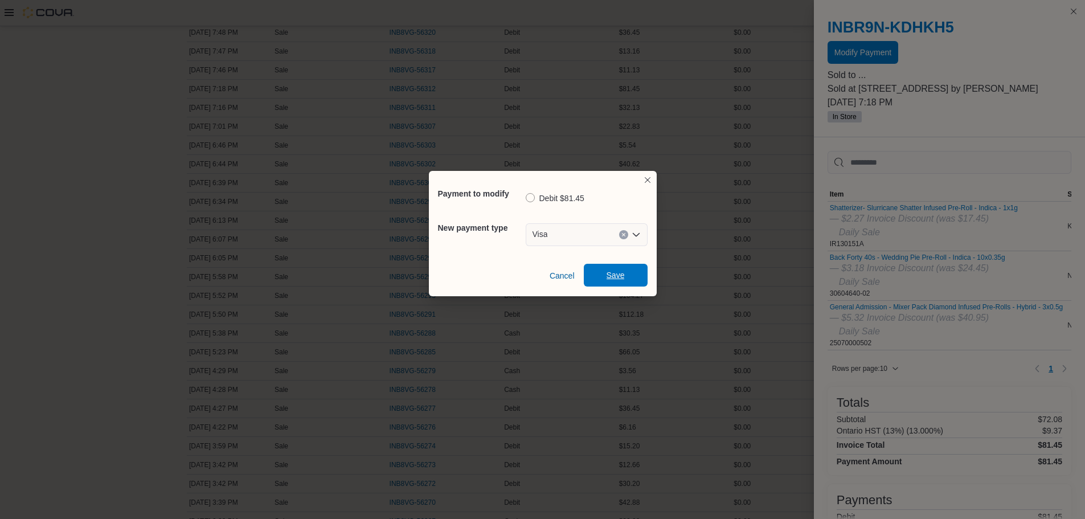
click at [629, 282] on span "Save" at bounding box center [616, 275] width 50 height 23
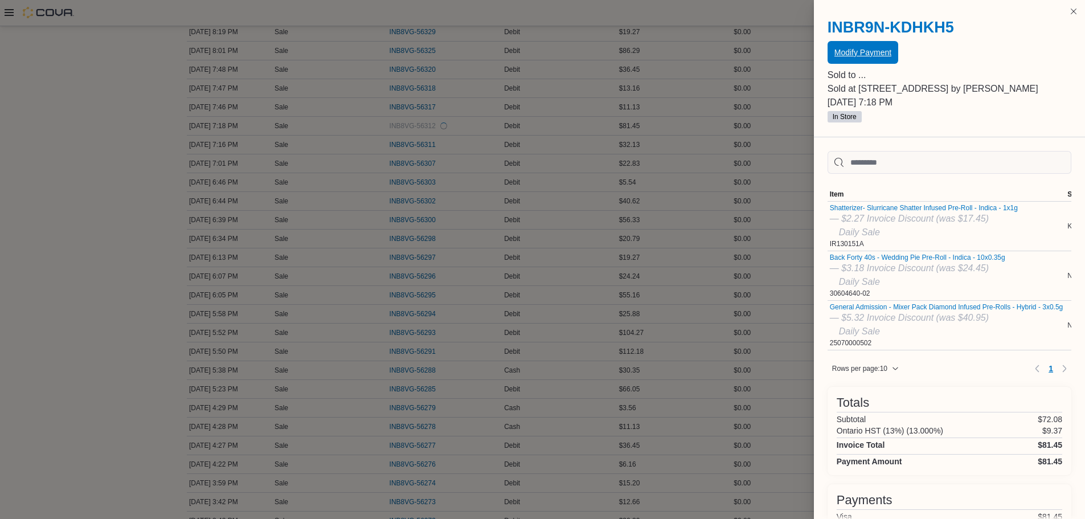
scroll to position [285, 0]
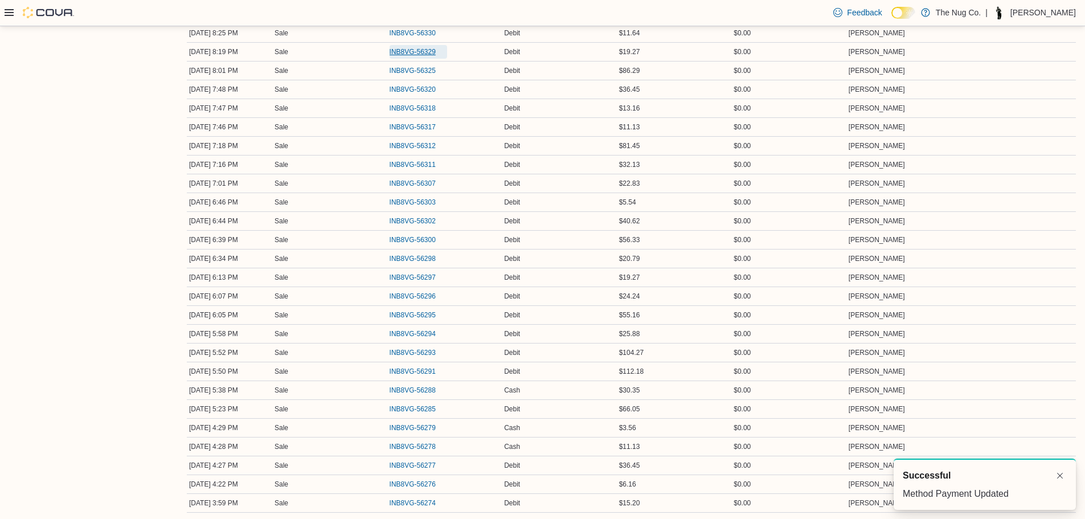
click at [414, 50] on span "INB8VG-56329" at bounding box center [413, 51] width 46 height 9
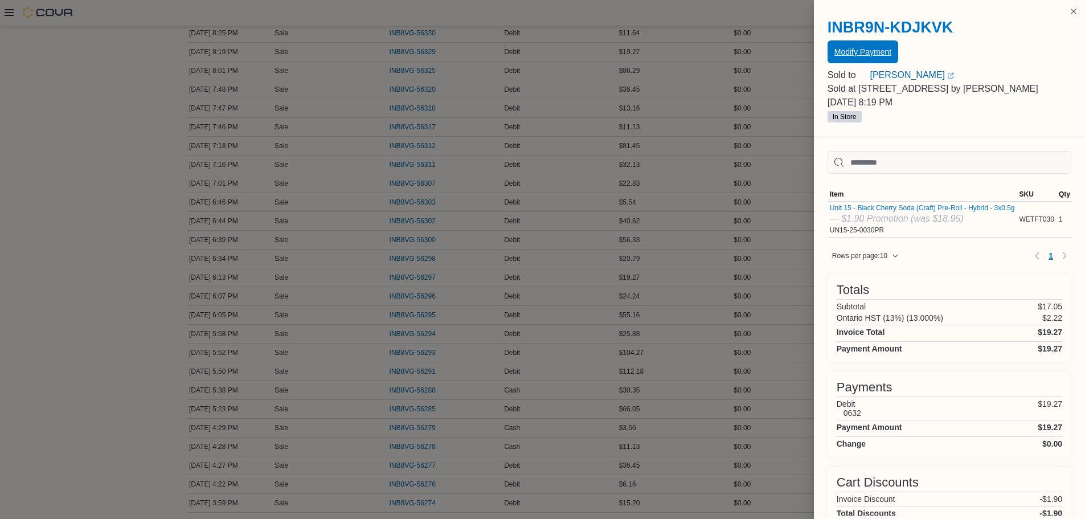
click at [843, 56] on span "Modify Payment" at bounding box center [863, 51] width 57 height 11
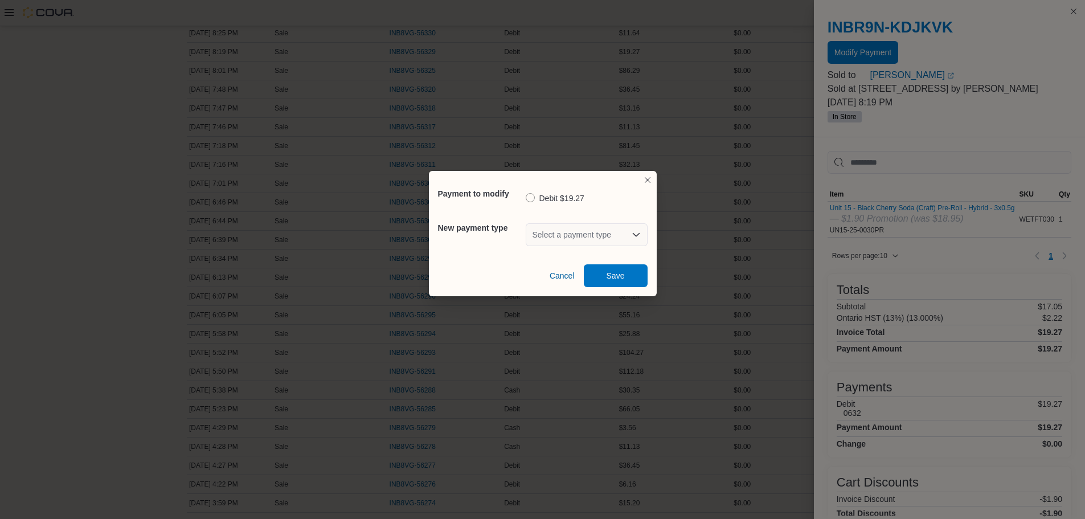
click at [600, 242] on div "Select a payment type" at bounding box center [587, 234] width 122 height 23
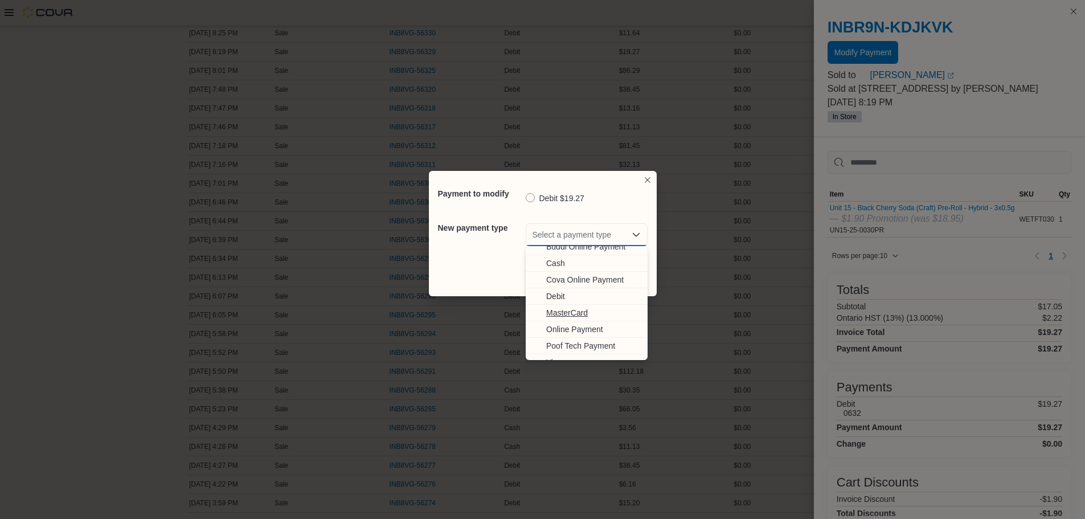
scroll to position [35, 0]
click at [574, 350] on span "Visa" at bounding box center [593, 351] width 95 height 11
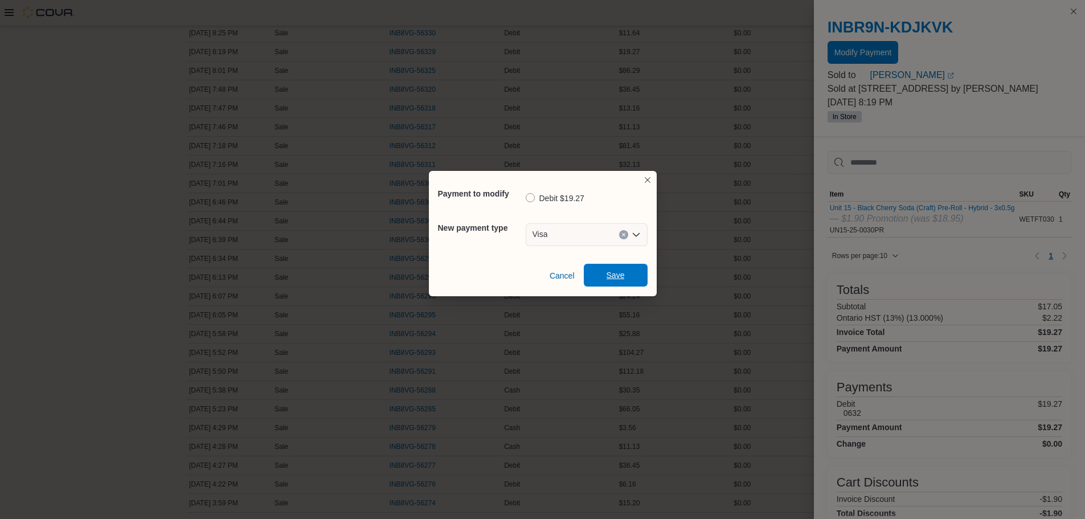
click at [619, 281] on span "Save" at bounding box center [616, 274] width 18 height 11
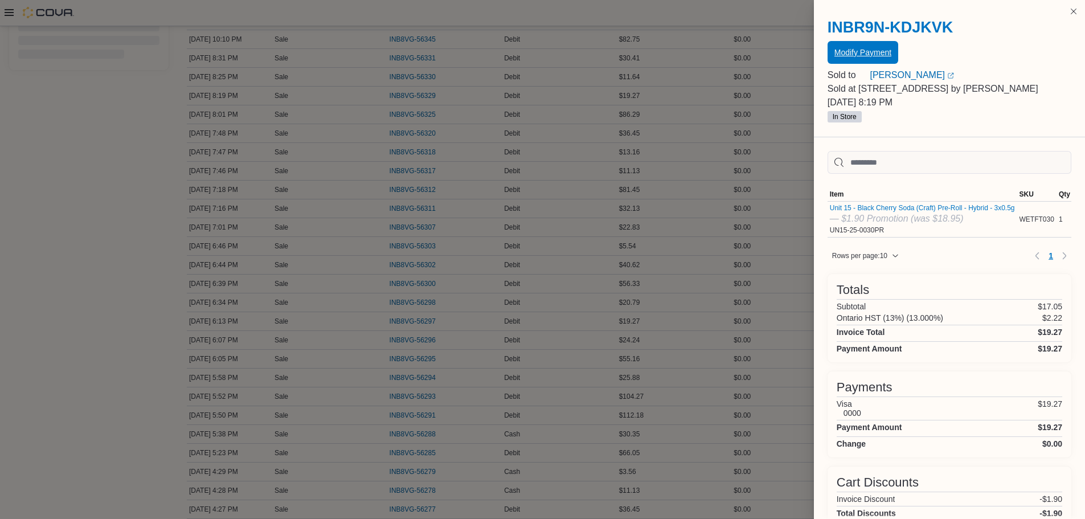
scroll to position [200, 0]
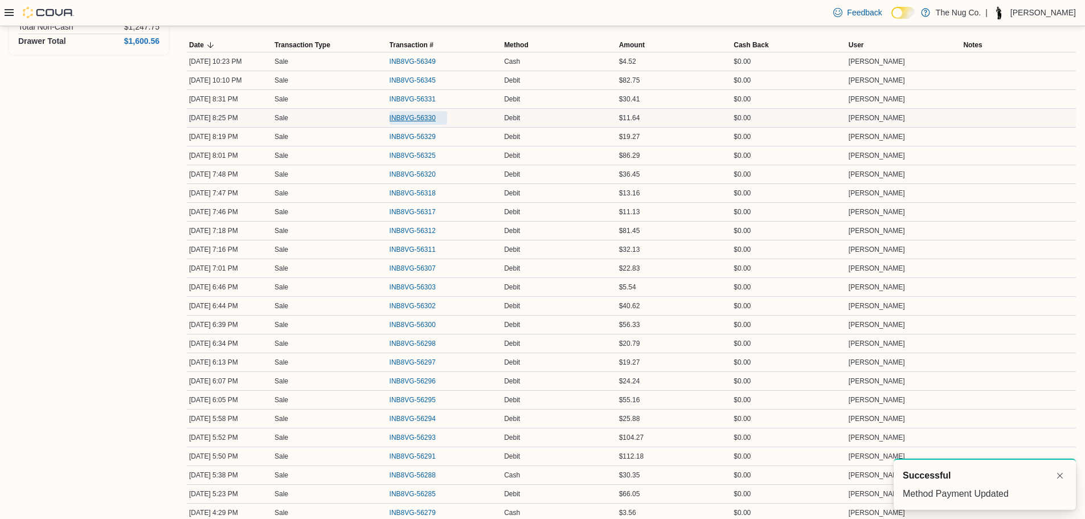
click at [417, 118] on span "INB8VG-56330" at bounding box center [413, 117] width 46 height 9
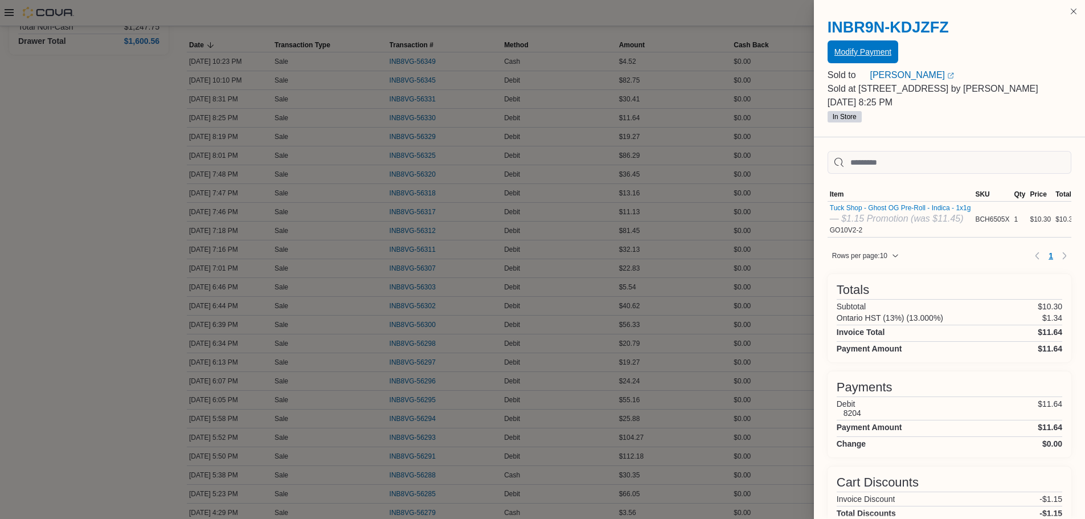
click at [873, 53] on span "Modify Payment" at bounding box center [863, 51] width 57 height 11
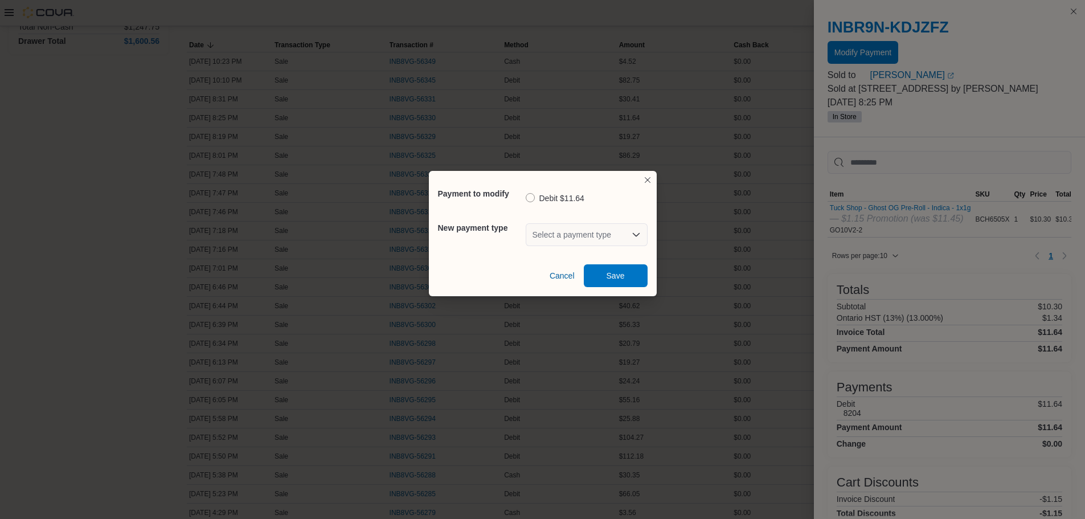
click at [567, 235] on div "Select a payment type" at bounding box center [587, 234] width 122 height 23
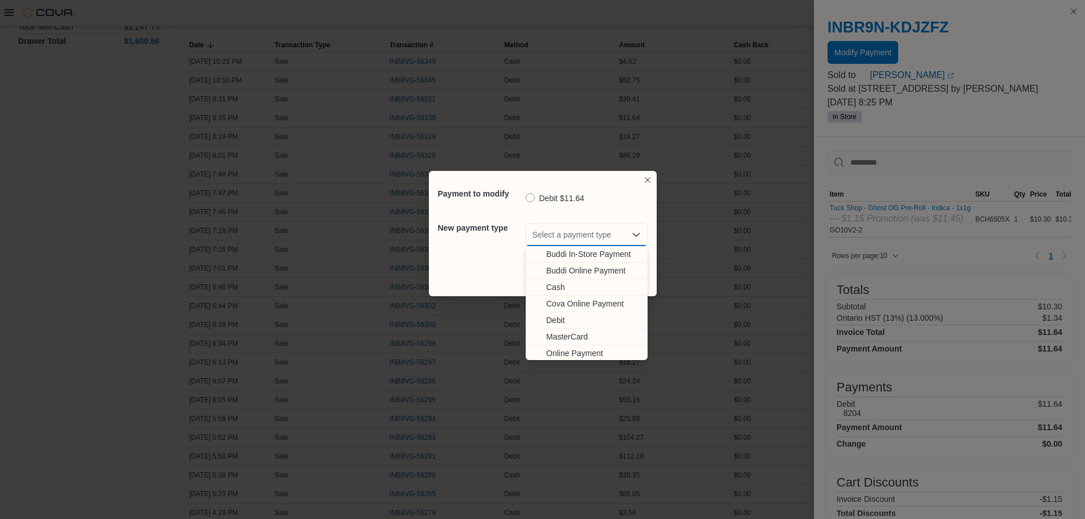
click at [572, 334] on span "MasterCard" at bounding box center [593, 336] width 95 height 11
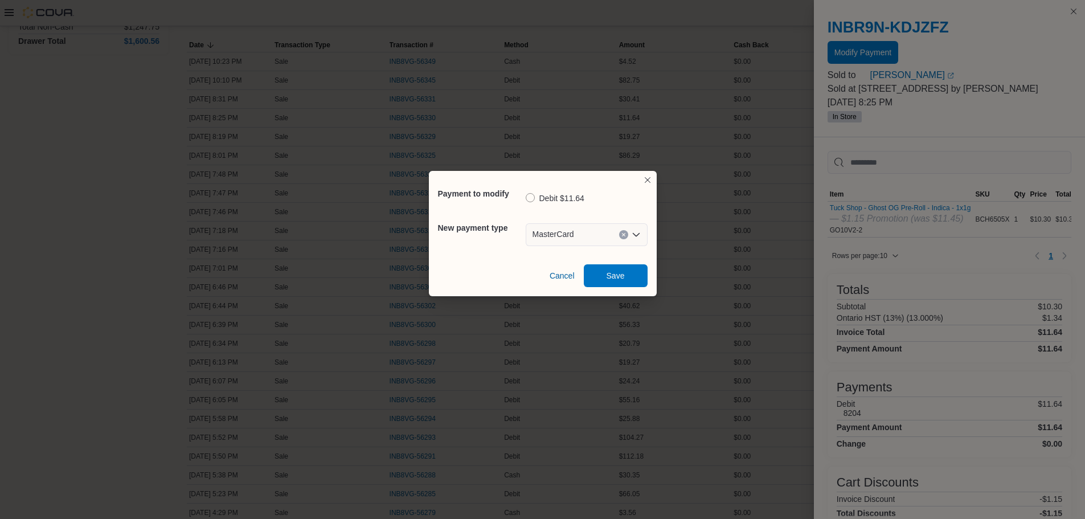
click at [623, 262] on div "Cancel Save" at bounding box center [543, 271] width 210 height 32
click at [623, 267] on span "Save" at bounding box center [616, 275] width 50 height 23
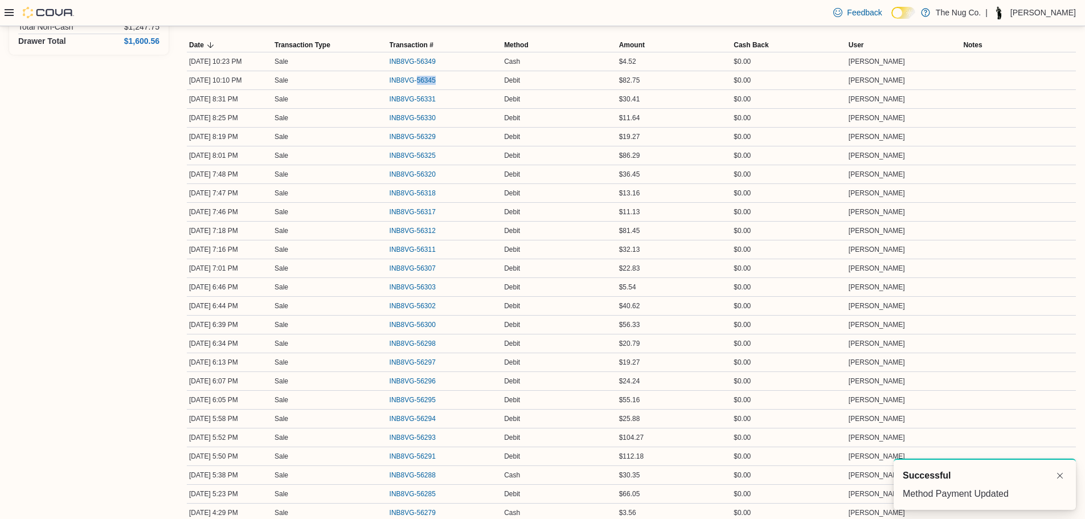
click at [419, 87] on div "INB8VG-56345" at bounding box center [444, 80] width 115 height 18
click at [419, 83] on span "INB8VG-56345" at bounding box center [413, 80] width 46 height 9
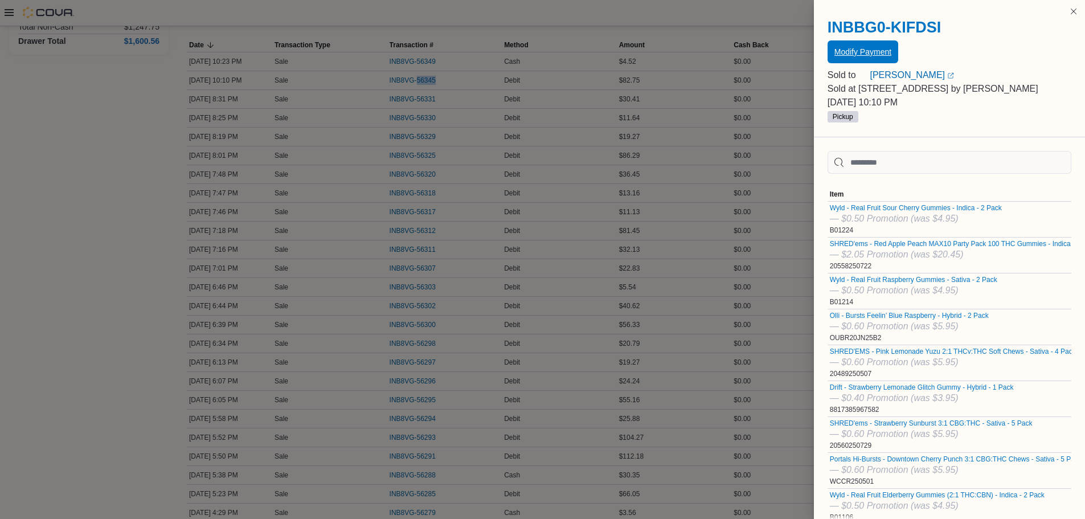
click at [888, 49] on span "Modify Payment" at bounding box center [863, 51] width 57 height 11
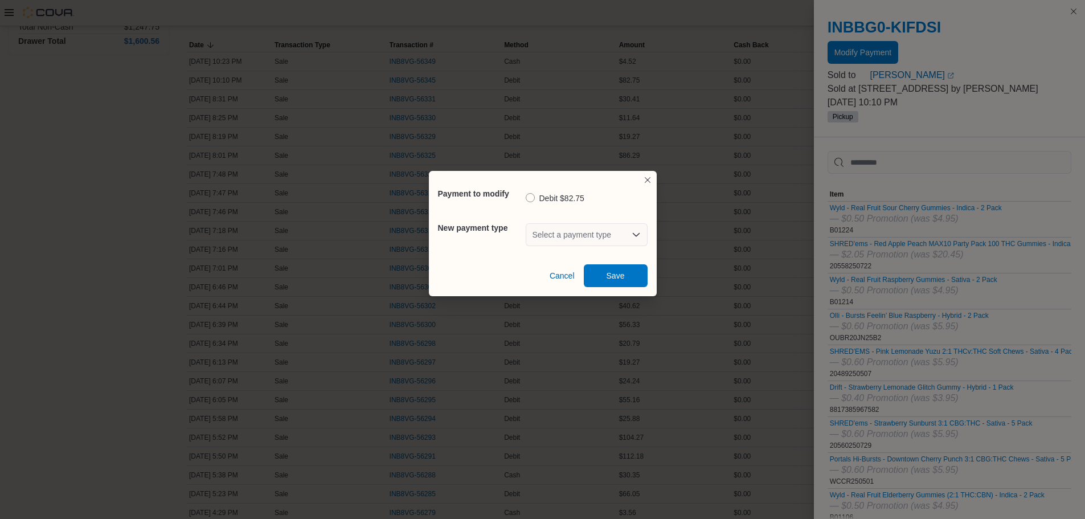
click at [582, 234] on div "Select a payment type" at bounding box center [587, 234] width 122 height 23
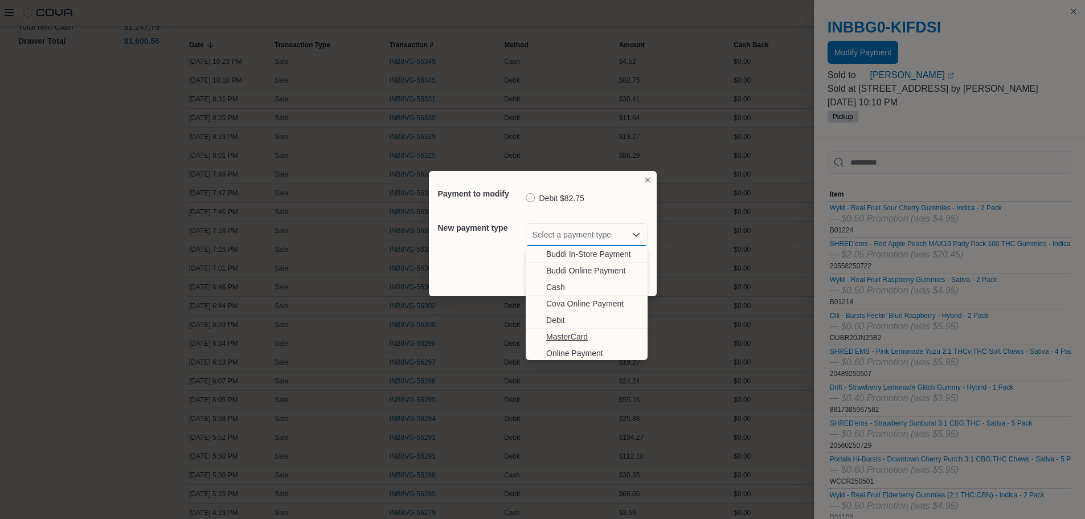
click at [571, 335] on span "MasterCard" at bounding box center [593, 336] width 95 height 11
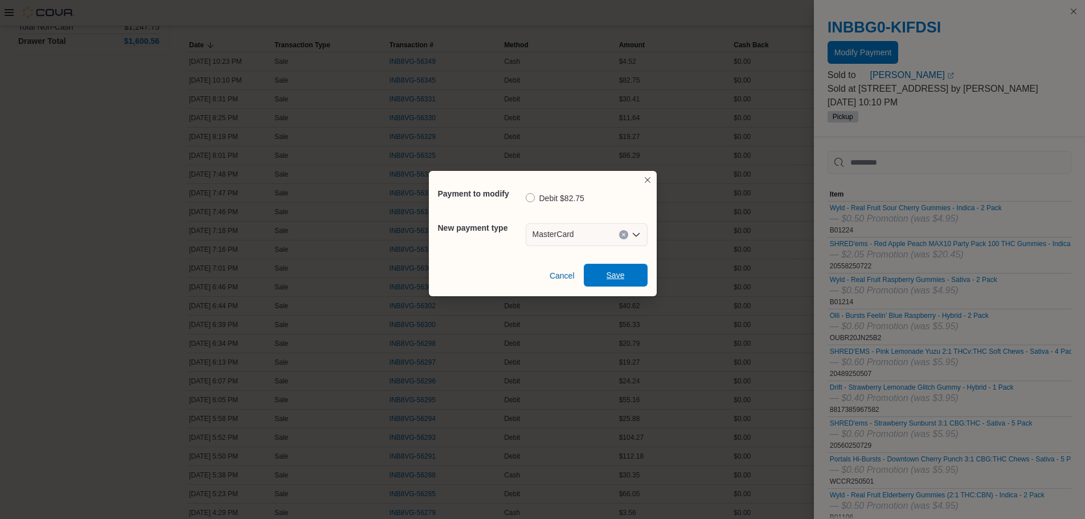
click at [610, 268] on span "Save" at bounding box center [616, 275] width 50 height 23
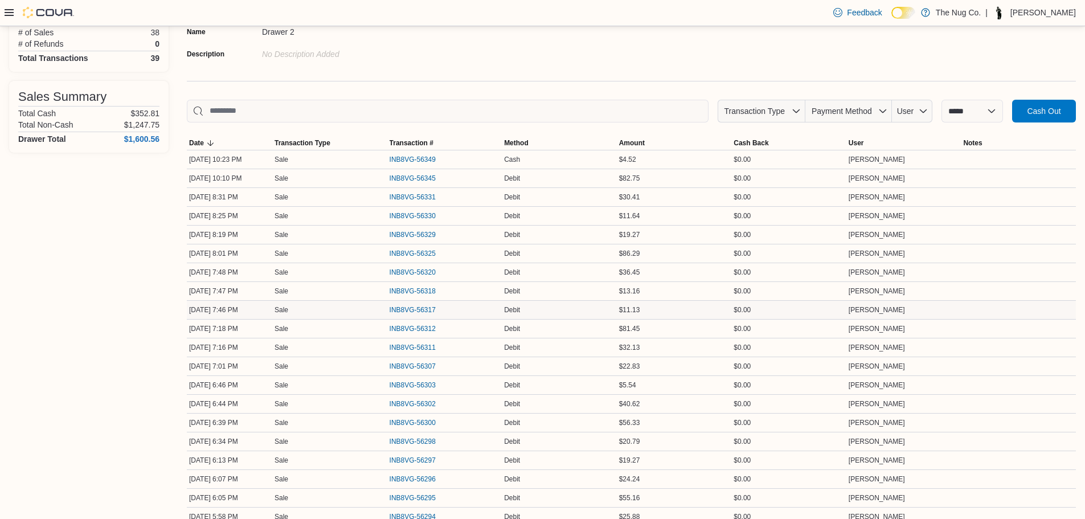
scroll to position [0, 0]
